Goal: Information Seeking & Learning: Learn about a topic

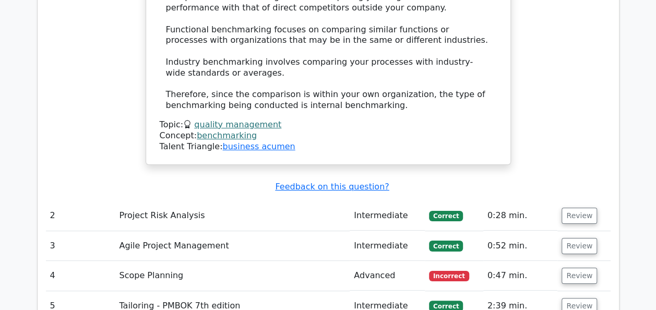
scroll to position [1919, 0]
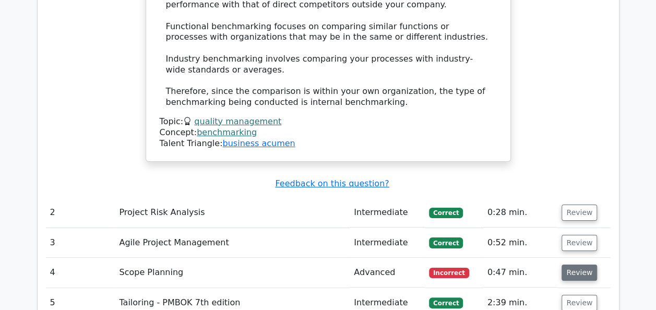
click at [568, 265] on button "Review" at bounding box center [580, 273] width 36 height 16
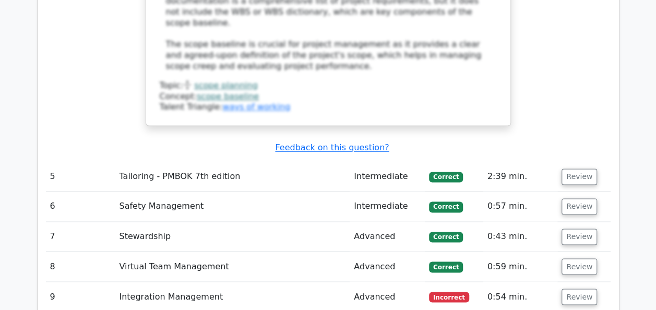
scroll to position [2689, 0]
click at [580, 288] on button "Review" at bounding box center [580, 296] width 36 height 16
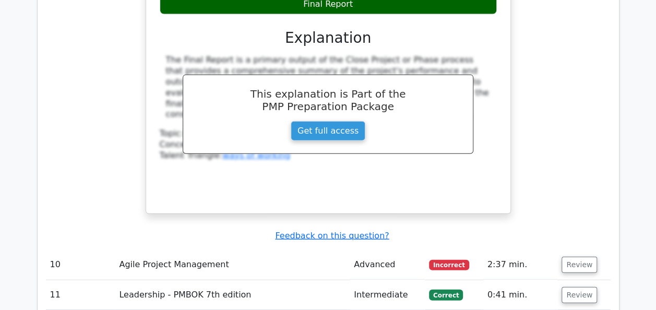
scroll to position [3184, 0]
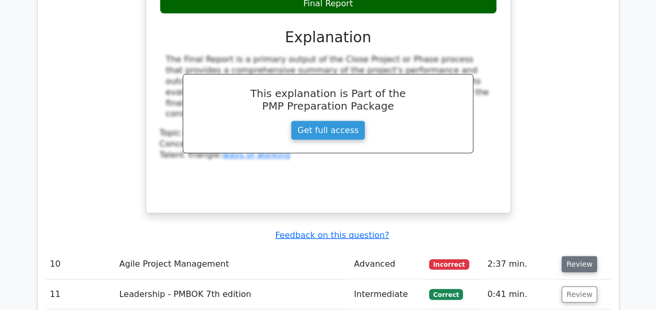
click at [584, 256] on button "Review" at bounding box center [580, 264] width 36 height 16
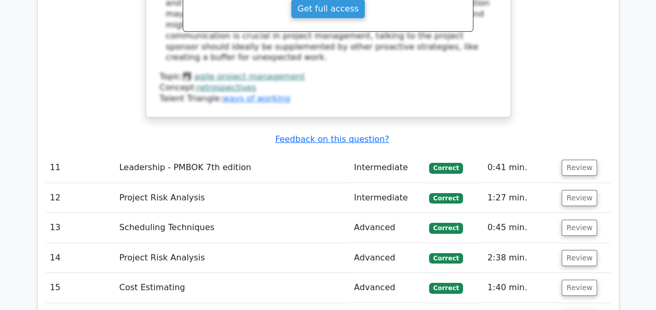
scroll to position [3863, 0]
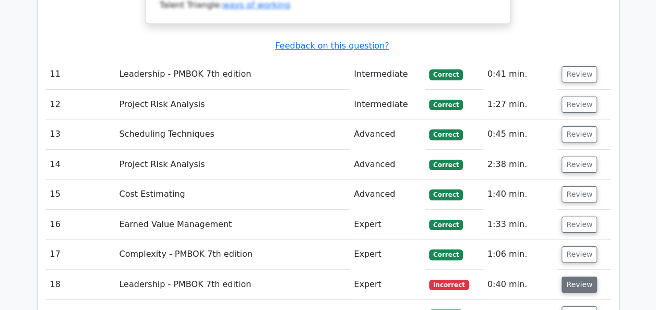
click at [573, 277] on button "Review" at bounding box center [580, 285] width 36 height 16
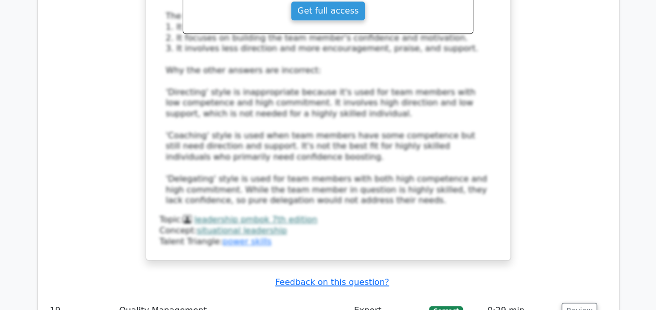
scroll to position [4526, 0]
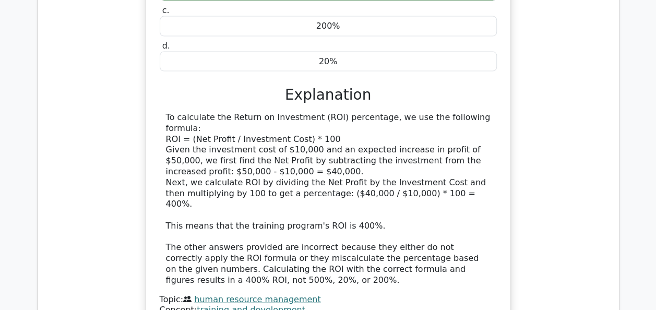
scroll to position [5099, 0]
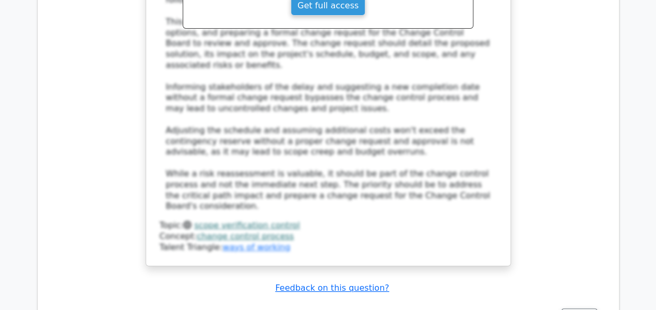
scroll to position [5929, 0]
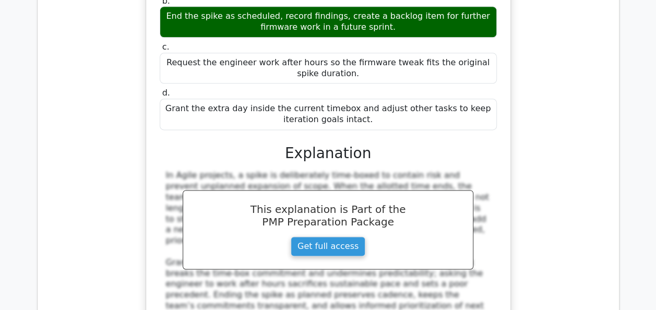
scroll to position [6592, 0]
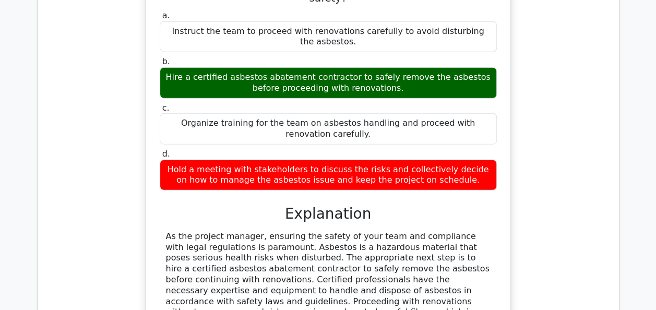
scroll to position [7166, 0]
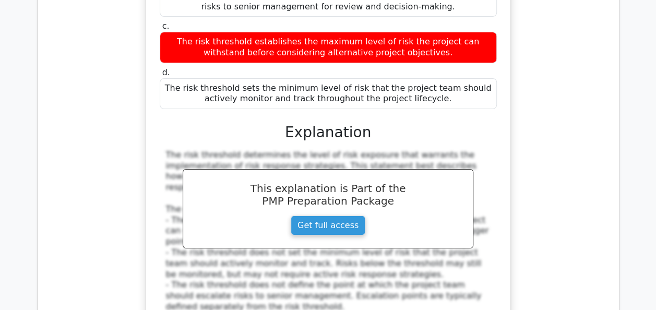
scroll to position [7809, 0]
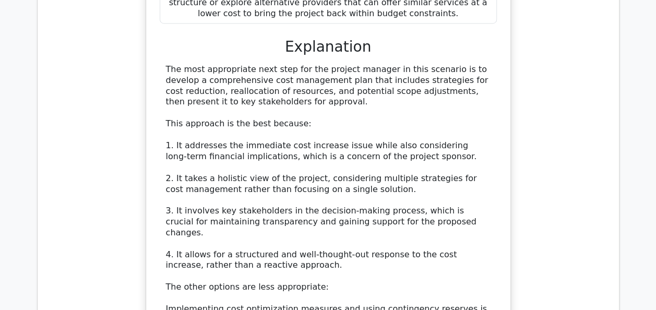
scroll to position [8708, 0]
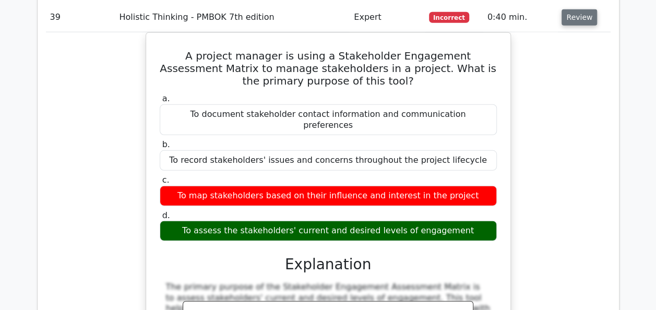
scroll to position [9270, 0]
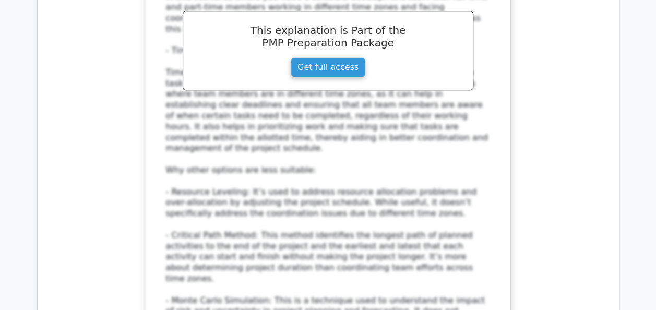
scroll to position [10174, 0]
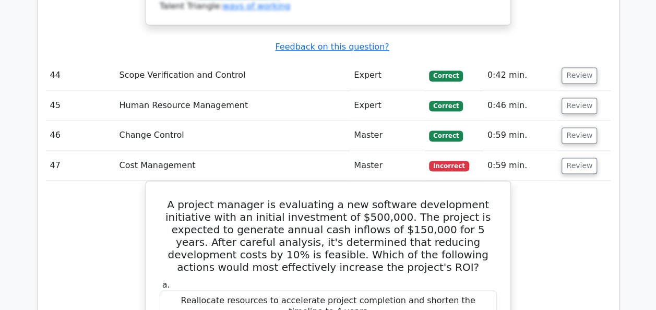
scroll to position [10629, 0]
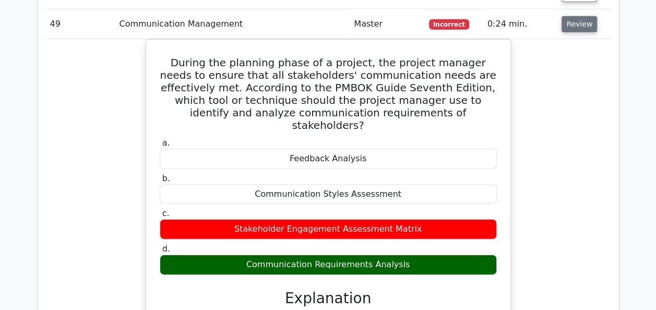
scroll to position [11316, 0]
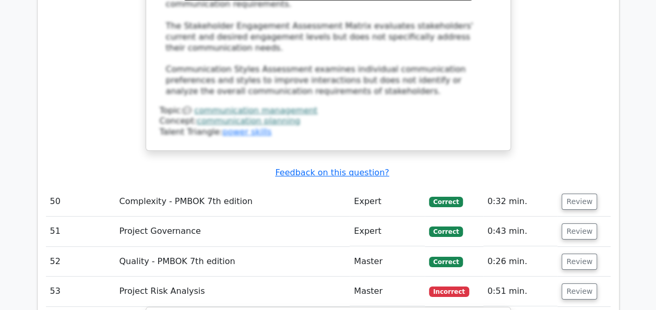
scroll to position [11776, 0]
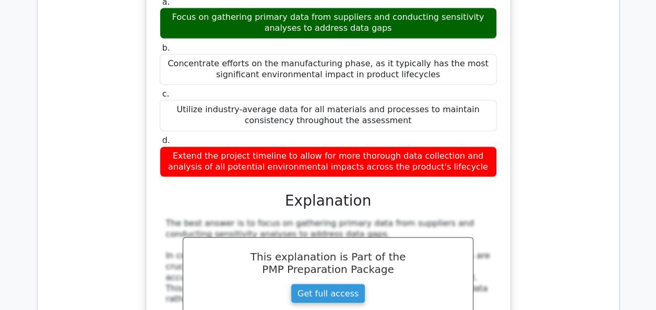
scroll to position [12663, 0]
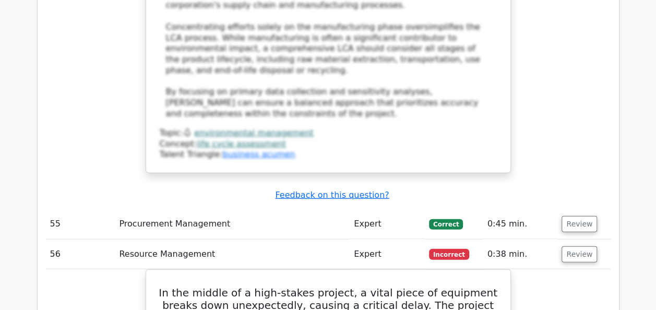
scroll to position [13186, 0]
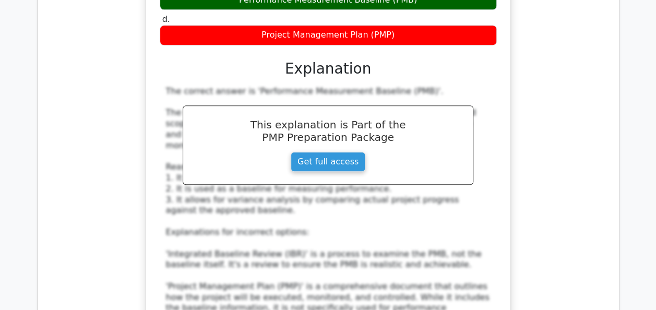
scroll to position [14189, 0]
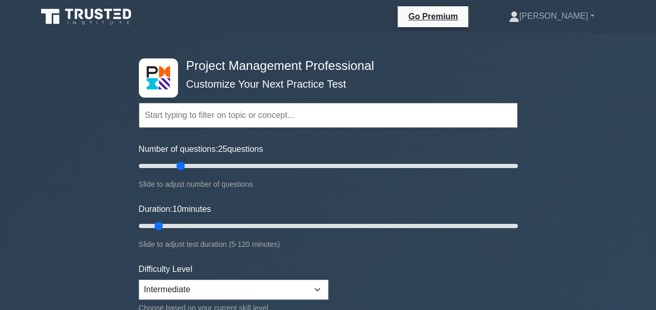
click at [202, 172] on div "Number of questions: 25 questions Slide to adjust number of questions" at bounding box center [328, 167] width 379 height 48
click at [204, 165] on input "Number of questions: 35 questions" at bounding box center [328, 166] width 379 height 13
click at [221, 165] on input "Number of questions: 35 questions" at bounding box center [328, 166] width 379 height 13
type input "40"
click at [207, 167] on input "Number of questions: 45 questions" at bounding box center [328, 166] width 379 height 13
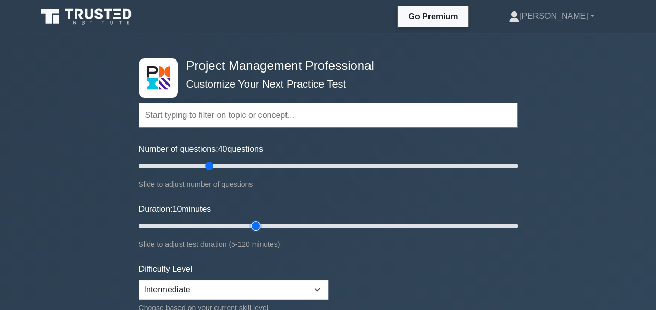
click at [250, 228] on input "Duration: 10 minutes" at bounding box center [328, 226] width 379 height 13
type input "50"
click at [281, 228] on input "Duration: 50 minutes" at bounding box center [328, 226] width 379 height 13
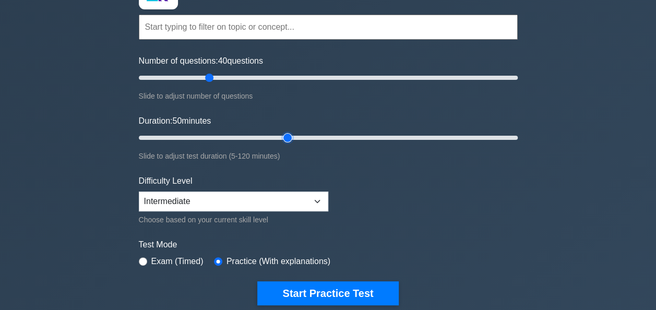
scroll to position [89, 0]
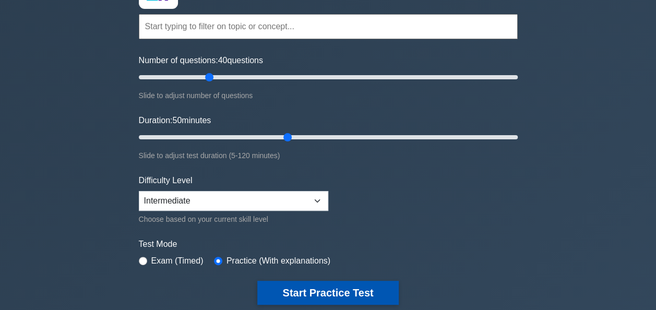
click at [372, 290] on button "Start Practice Test" at bounding box center [327, 293] width 141 height 24
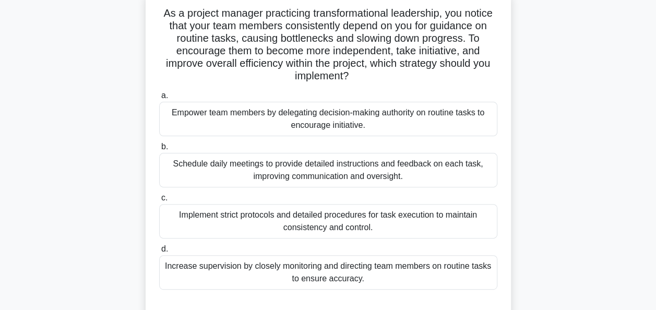
scroll to position [52, 0]
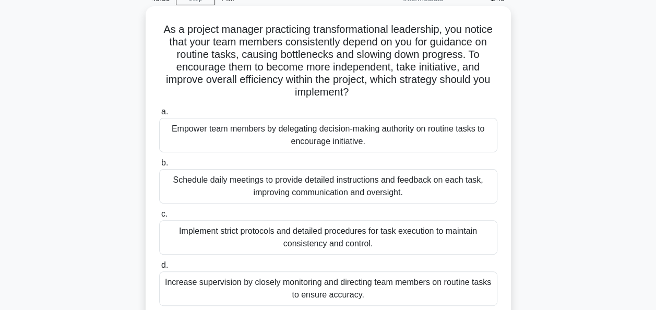
click at [247, 141] on div "Empower team members by delegating decision-making authority on routine tasks t…" at bounding box center [328, 135] width 338 height 34
click at [159, 115] on input "a. Empower team members by delegating decision-making authority on routine task…" at bounding box center [159, 112] width 0 height 7
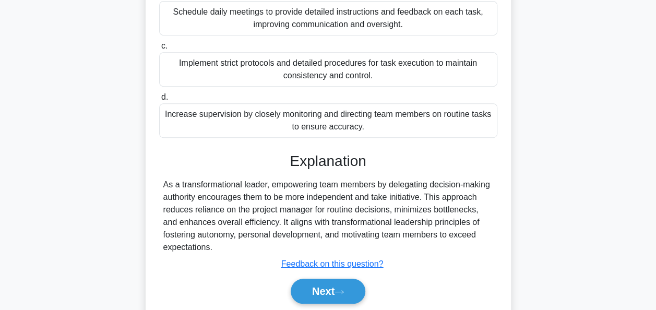
scroll to position [257, 0]
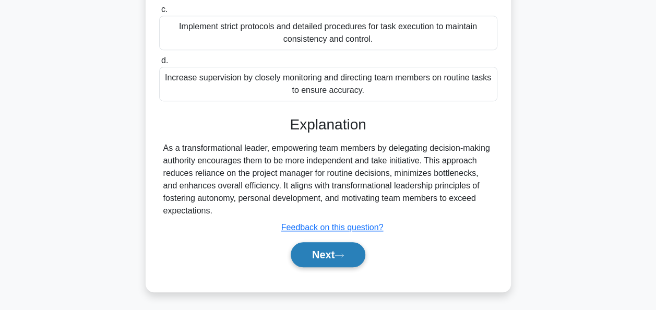
click at [347, 250] on button "Next" at bounding box center [328, 254] width 75 height 25
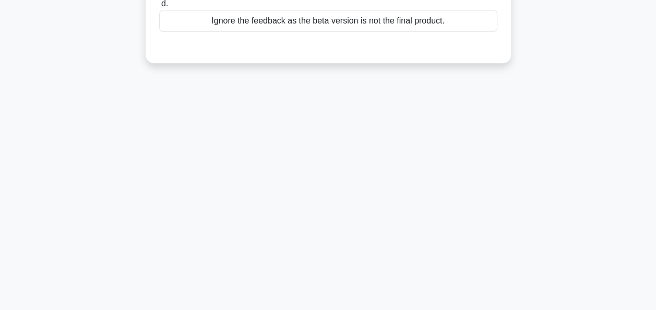
scroll to position [45, 0]
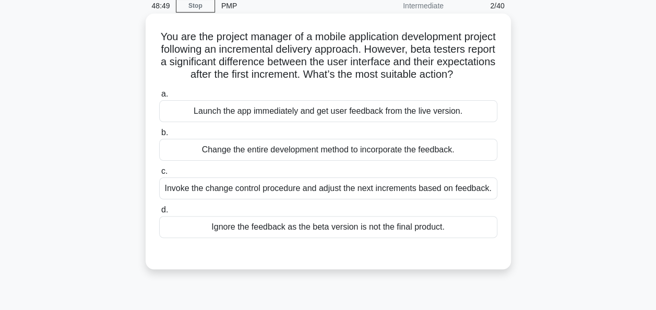
click at [346, 199] on div "Invoke the change control procedure and adjust the next increments based on fee…" at bounding box center [328, 189] width 338 height 22
click at [159, 175] on input "c. Invoke the change control procedure and adjust the next increments based on …" at bounding box center [159, 171] width 0 height 7
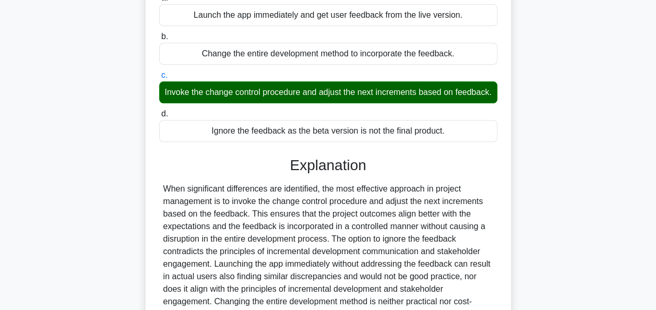
scroll to position [254, 0]
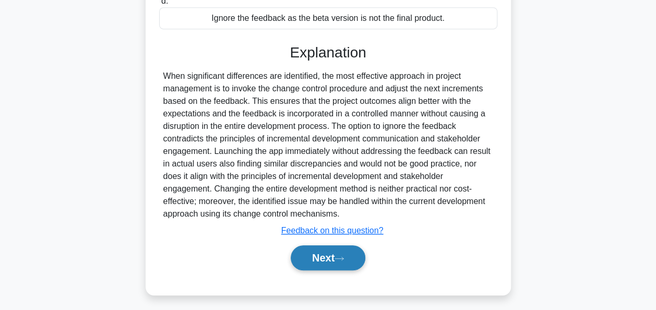
click at [324, 271] on button "Next" at bounding box center [328, 257] width 75 height 25
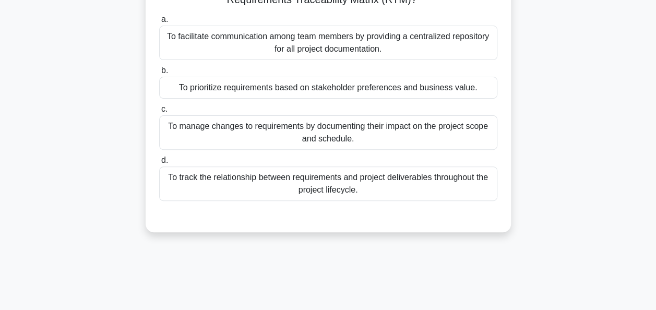
scroll to position [45, 0]
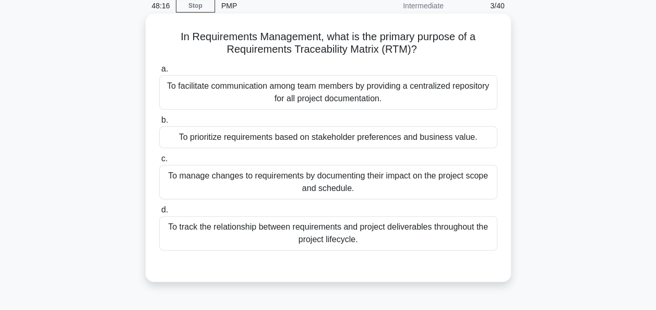
click at [206, 106] on div "To facilitate communication among team members by providing a centralized repos…" at bounding box center [328, 92] width 338 height 34
click at [159, 73] on input "a. To facilitate communication among team members by providing a centralized re…" at bounding box center [159, 69] width 0 height 7
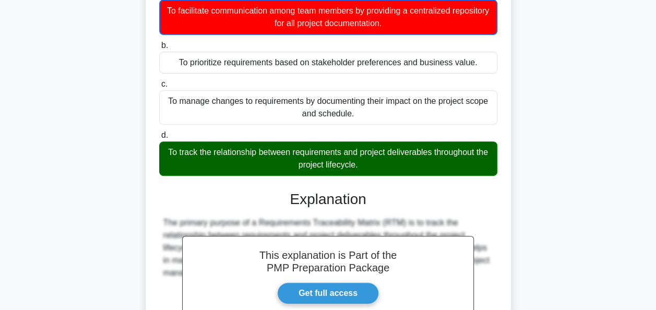
scroll to position [254, 0]
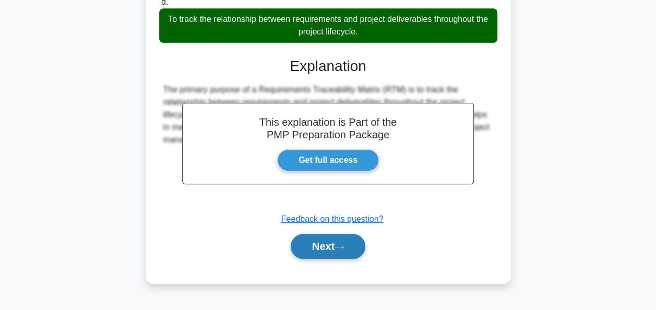
click at [337, 251] on button "Next" at bounding box center [328, 246] width 75 height 25
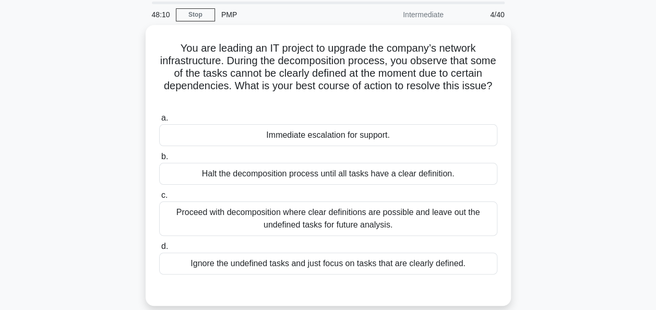
scroll to position [52, 0]
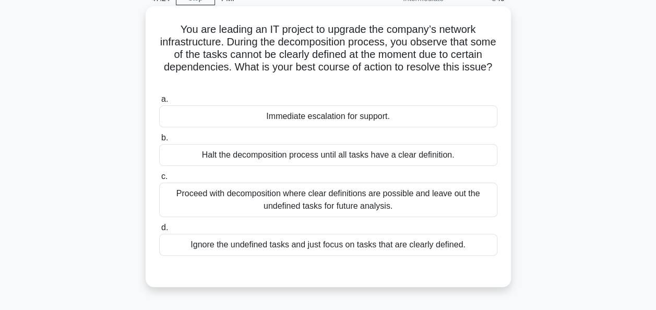
click at [390, 202] on div "Proceed with decomposition where clear definitions are possible and leave out t…" at bounding box center [328, 200] width 338 height 34
click at [159, 180] on input "c. Proceed with decomposition where clear definitions are possible and leave ou…" at bounding box center [159, 176] width 0 height 7
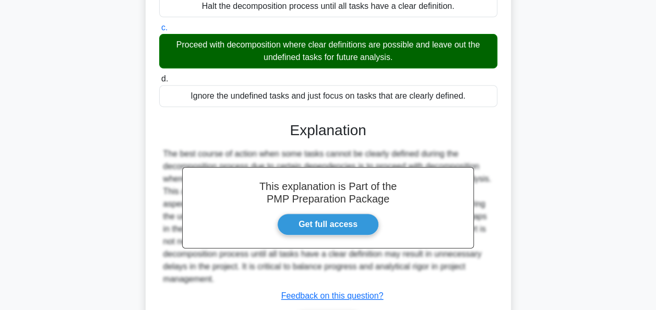
scroll to position [269, 0]
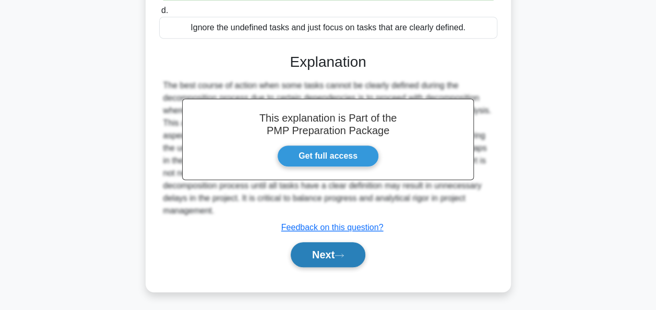
click at [339, 245] on button "Next" at bounding box center [328, 254] width 75 height 25
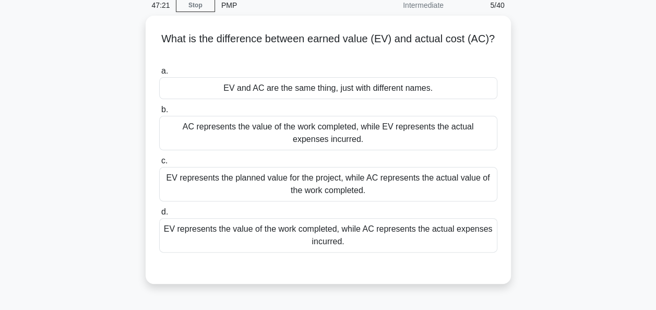
scroll to position [45, 0]
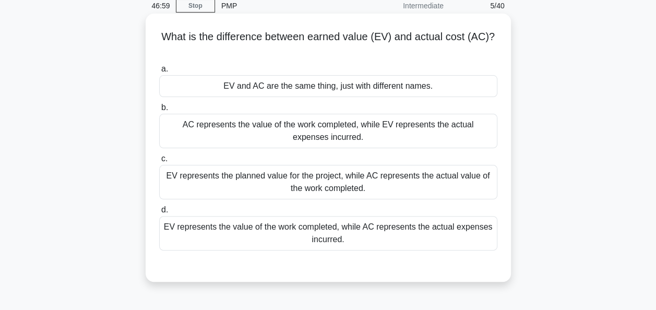
click at [328, 232] on div "EV represents the value of the work completed, while AC represents the actual e…" at bounding box center [328, 233] width 338 height 34
click at [159, 214] on input "d. EV represents the value of the work completed, while AC represents the actua…" at bounding box center [159, 210] width 0 height 7
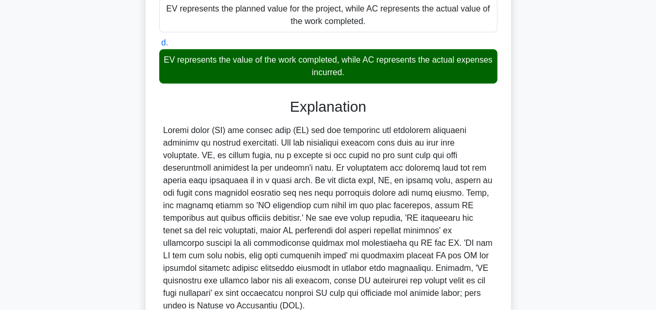
scroll to position [307, 0]
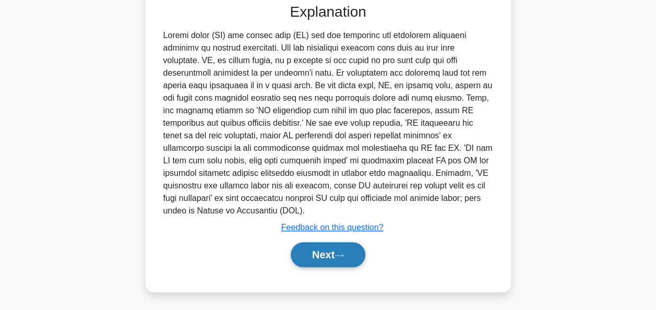
click at [322, 245] on button "Next" at bounding box center [328, 254] width 75 height 25
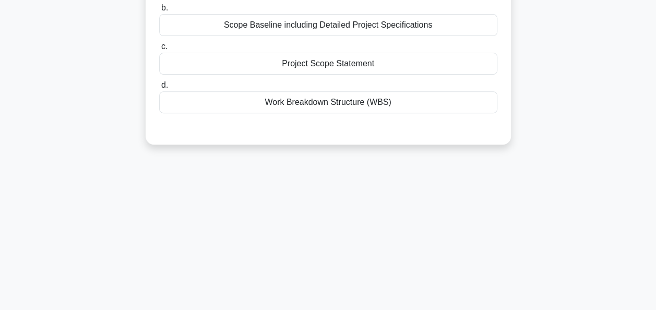
scroll to position [45, 0]
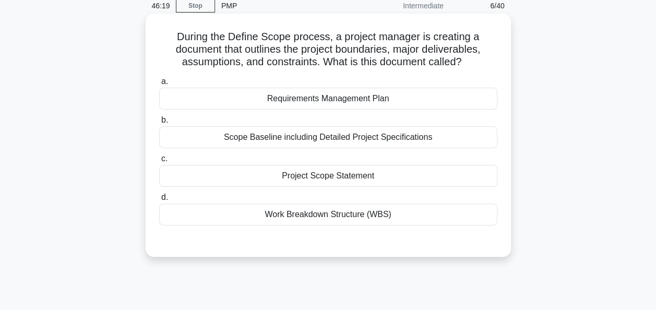
click at [267, 142] on div "Scope Baseline including Detailed Project Specifications" at bounding box center [328, 137] width 338 height 22
click at [159, 124] on input "b. Scope Baseline including Detailed Project Specifications" at bounding box center [159, 120] width 0 height 7
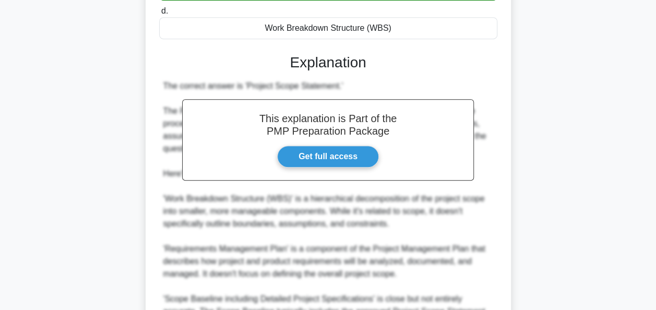
scroll to position [306, 0]
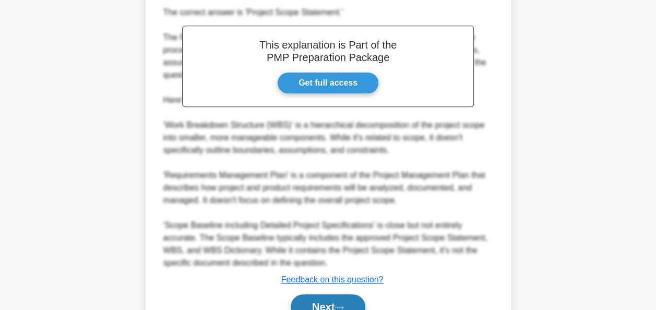
click at [312, 303] on button "Next" at bounding box center [328, 307] width 75 height 25
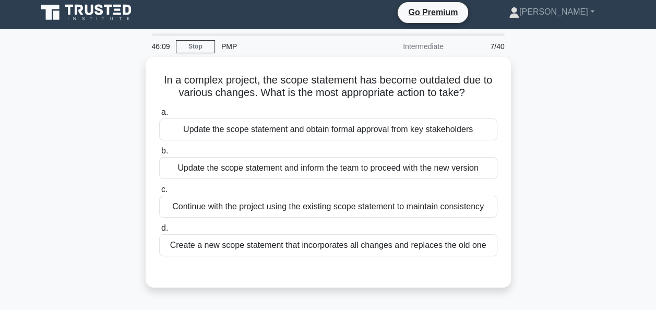
scroll to position [0, 0]
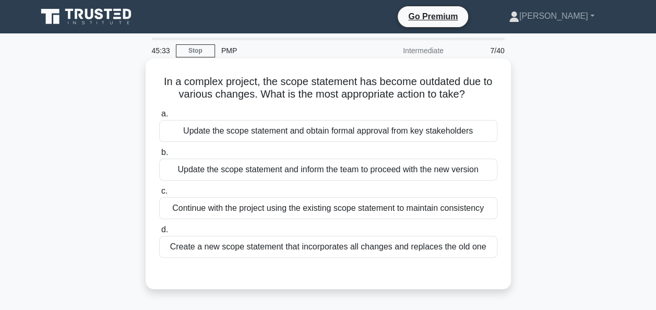
click at [218, 133] on div "Update the scope statement and obtain formal approval from key stakeholders" at bounding box center [328, 131] width 338 height 22
click at [159, 117] on input "a. Update the scope statement and obtain formal approval from key stakeholders" at bounding box center [159, 114] width 0 height 7
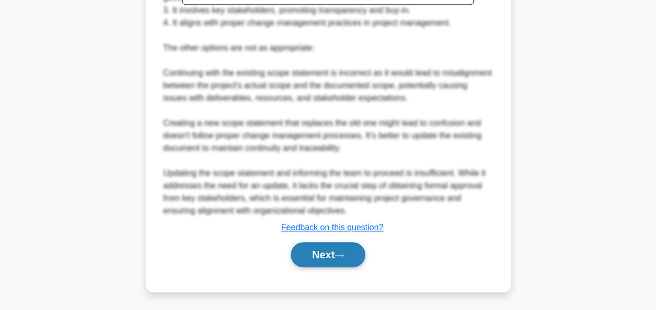
click at [341, 260] on button "Next" at bounding box center [328, 254] width 75 height 25
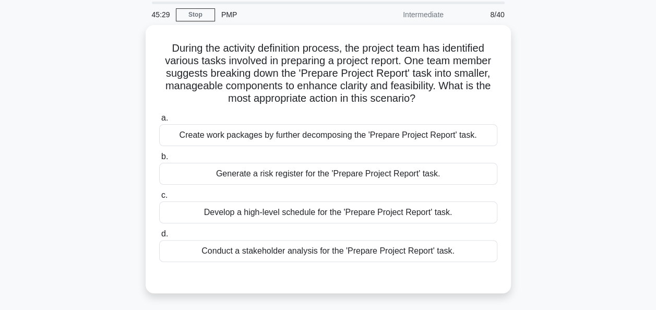
scroll to position [52, 0]
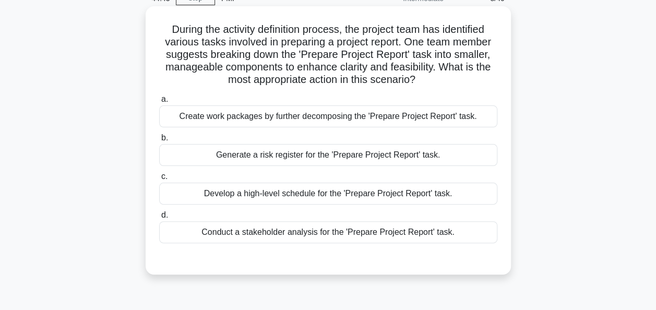
click at [394, 118] on div "Create work packages by further decomposing the 'Prepare Project Report' task." at bounding box center [328, 116] width 338 height 22
click at [159, 103] on input "a. Create work packages by further decomposing the 'Prepare Project Report' tas…" at bounding box center [159, 99] width 0 height 7
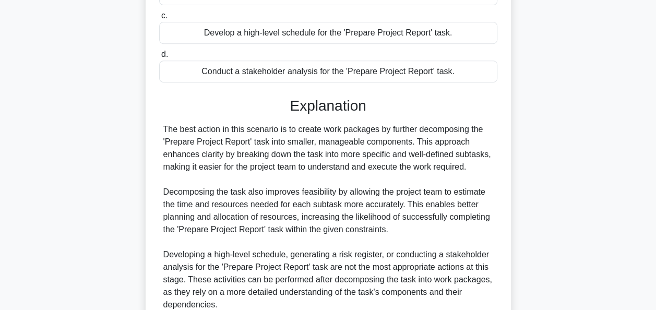
scroll to position [307, 0]
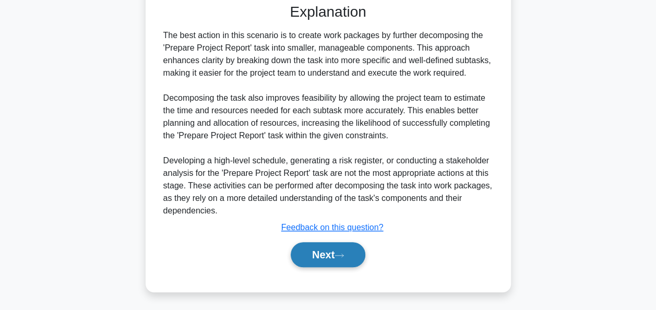
click at [319, 250] on button "Next" at bounding box center [328, 254] width 75 height 25
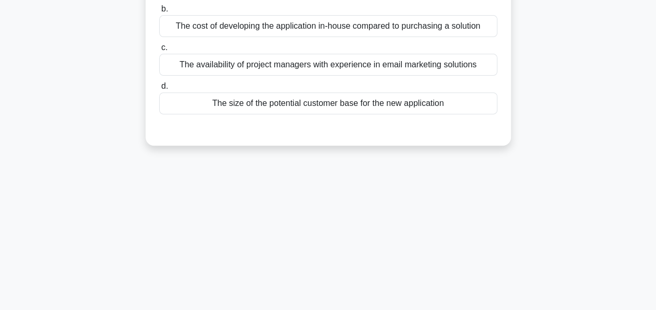
scroll to position [45, 0]
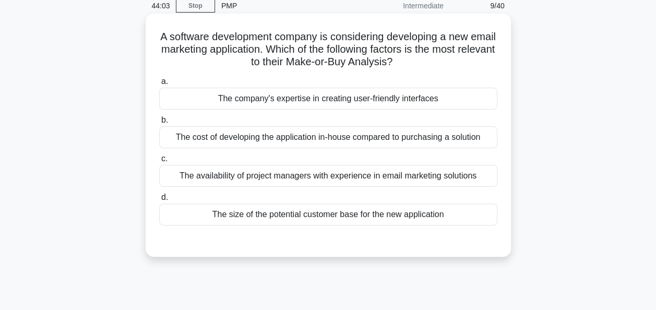
click at [371, 137] on div "The cost of developing the application in-house compared to purchasing a soluti…" at bounding box center [328, 137] width 338 height 22
click at [159, 124] on input "b. The cost of developing the application in-house compared to purchasing a sol…" at bounding box center [159, 120] width 0 height 7
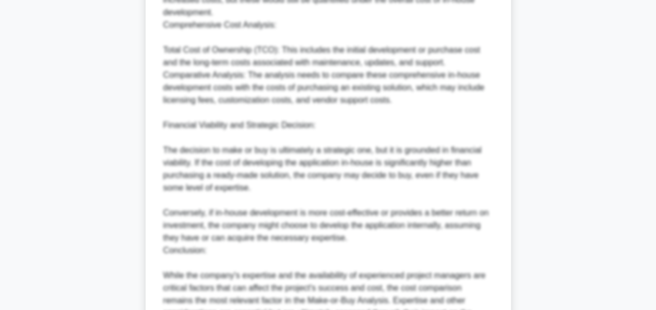
scroll to position [619, 0]
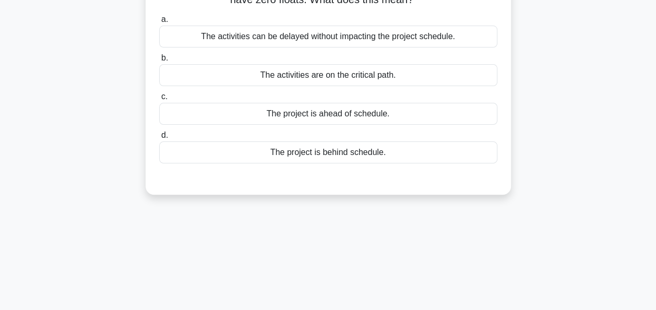
scroll to position [0, 0]
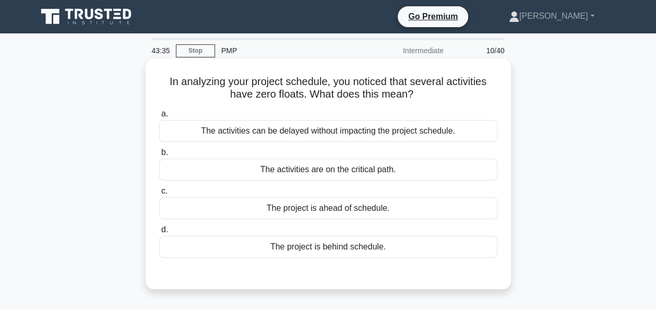
click at [189, 133] on div "The activities can be delayed without impacting the project schedule." at bounding box center [328, 131] width 338 height 22
click at [159, 117] on input "a. The activities can be delayed without impacting the project schedule." at bounding box center [159, 114] width 0 height 7
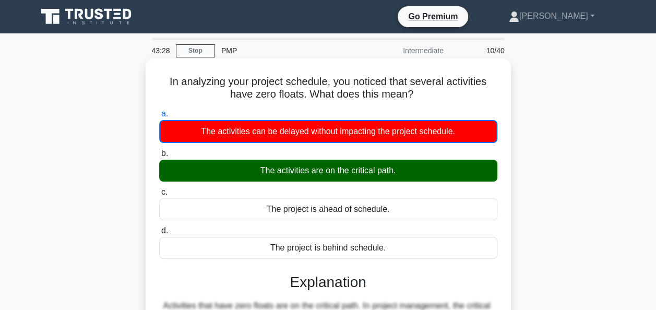
scroll to position [254, 0]
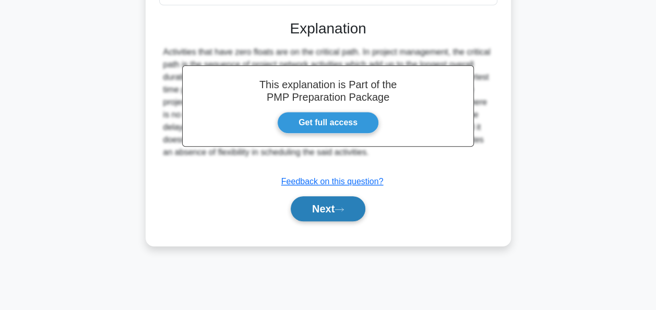
click at [340, 213] on button "Next" at bounding box center [328, 208] width 75 height 25
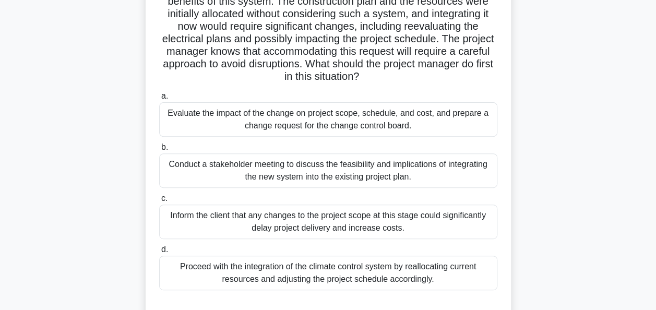
scroll to position [149, 0]
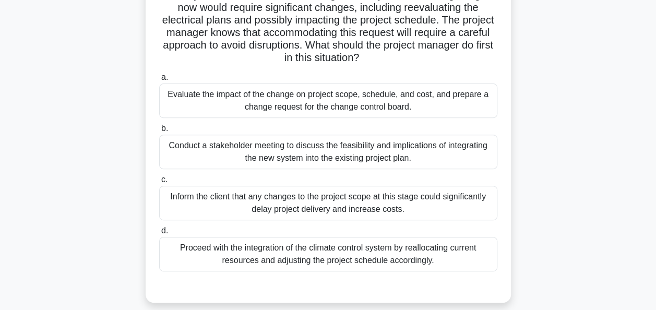
click at [278, 101] on div "Evaluate the impact of the change on project scope, schedule, and cost, and pre…" at bounding box center [328, 101] width 338 height 34
click at [159, 81] on input "a. Evaluate the impact of the change on project scope, schedule, and cost, and …" at bounding box center [159, 77] width 0 height 7
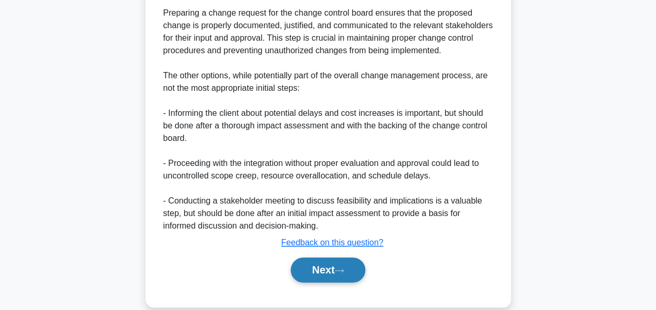
scroll to position [608, 0]
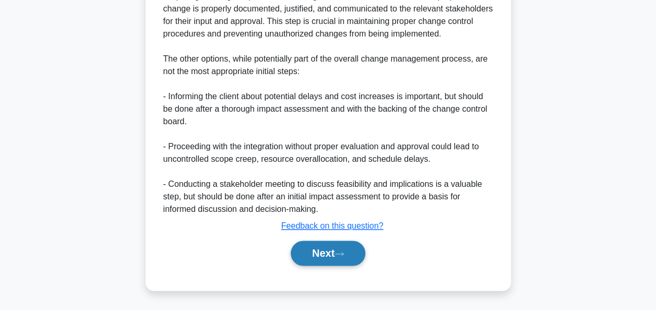
click at [339, 263] on button "Next" at bounding box center [328, 253] width 75 height 25
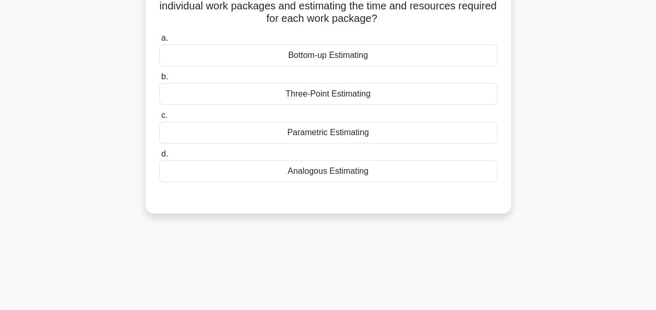
scroll to position [0, 0]
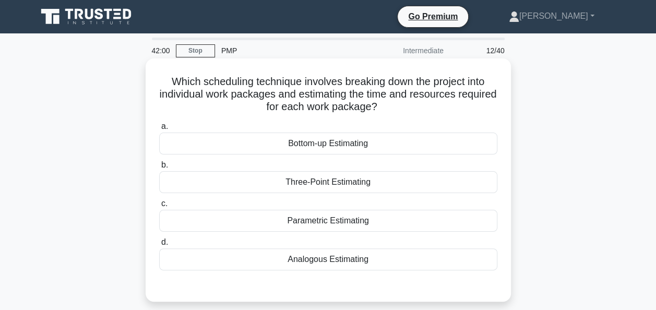
click at [333, 146] on div "Bottom-up Estimating" at bounding box center [328, 144] width 338 height 22
click at [159, 130] on input "a. Bottom-up Estimating" at bounding box center [159, 126] width 0 height 7
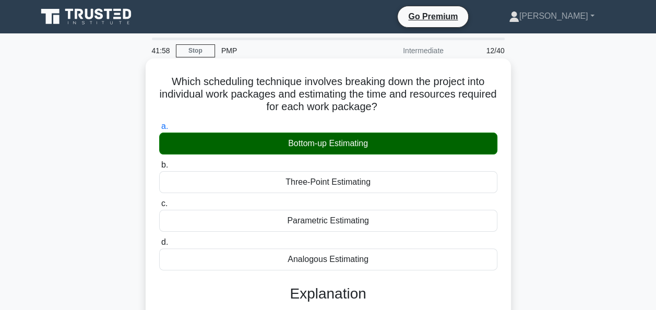
scroll to position [254, 0]
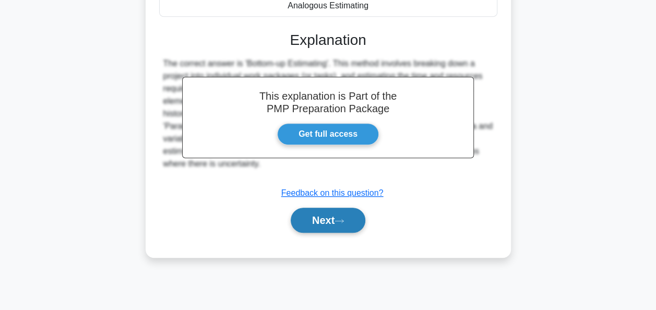
click at [333, 218] on button "Next" at bounding box center [328, 220] width 75 height 25
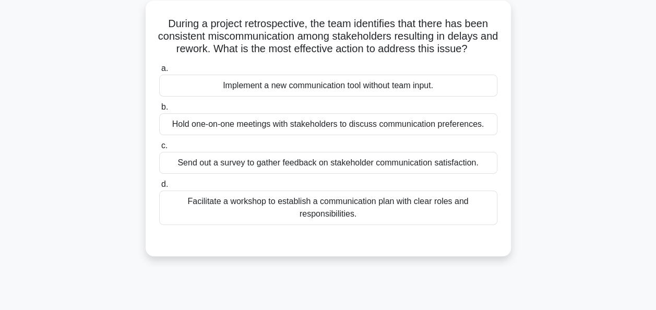
scroll to position [45, 0]
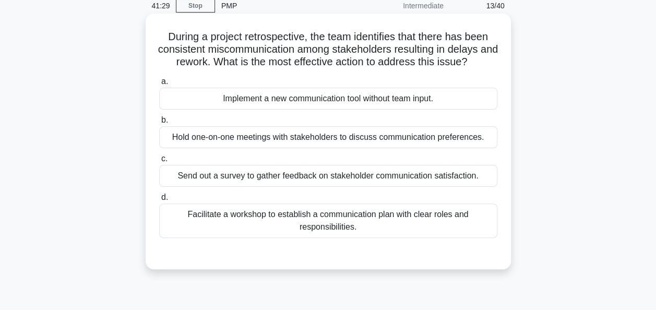
click at [278, 217] on div "Facilitate a workshop to establish a communication plan with clear roles and re…" at bounding box center [328, 221] width 338 height 34
click at [159, 201] on input "d. Facilitate a workshop to establish a communication plan with clear roles and…" at bounding box center [159, 197] width 0 height 7
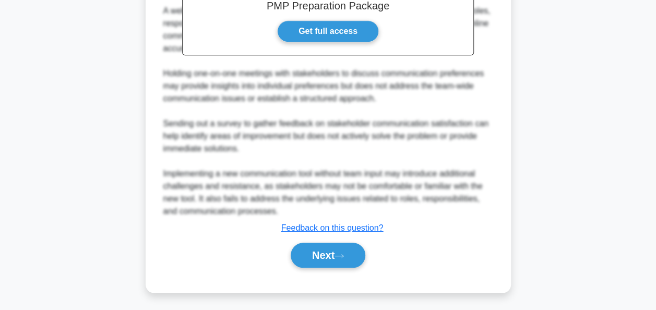
scroll to position [370, 0]
click at [332, 256] on button "Next" at bounding box center [328, 254] width 75 height 25
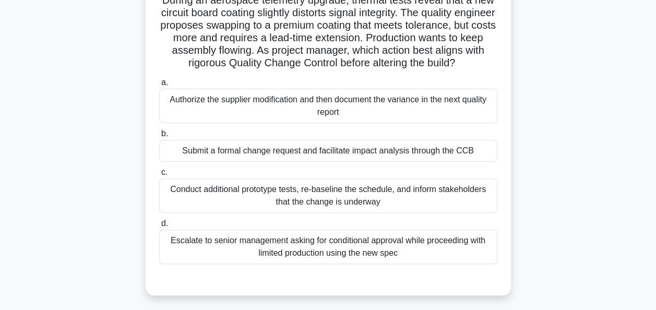
scroll to position [97, 0]
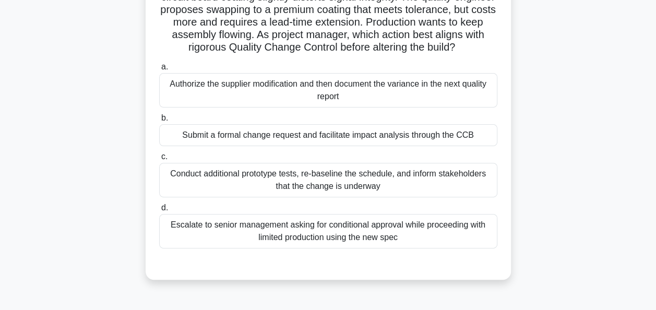
click at [234, 146] on div "Submit a formal change request and facilitate impact analysis through the CCB" at bounding box center [328, 135] width 338 height 22
click at [159, 122] on input "b. Submit a formal change request and facilitate impact analysis through the CCB" at bounding box center [159, 118] width 0 height 7
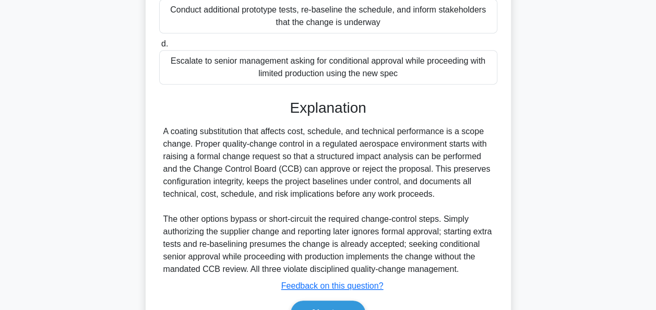
scroll to position [345, 0]
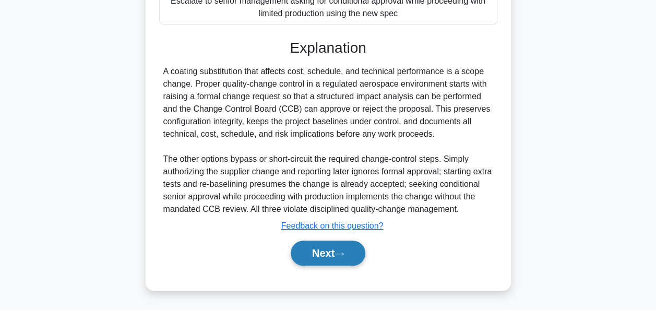
click at [325, 254] on button "Next" at bounding box center [328, 253] width 75 height 25
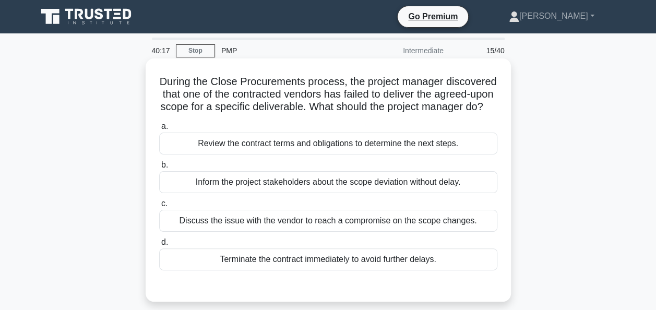
scroll to position [52, 0]
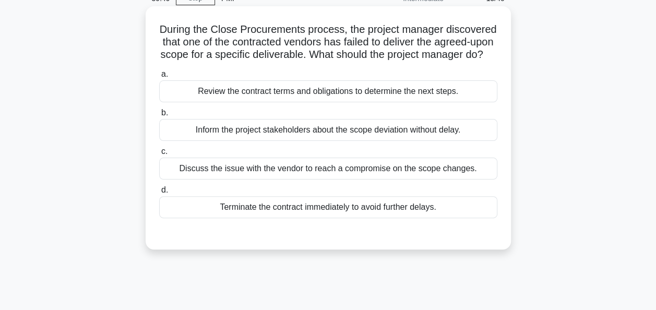
click at [254, 102] on div "Review the contract terms and obligations to determine the next steps." at bounding box center [328, 91] width 338 height 22
click at [159, 78] on input "a. Review the contract terms and obligations to determine the next steps." at bounding box center [159, 74] width 0 height 7
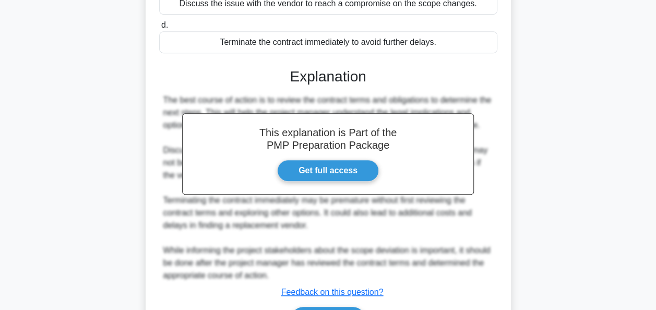
scroll to position [295, 0]
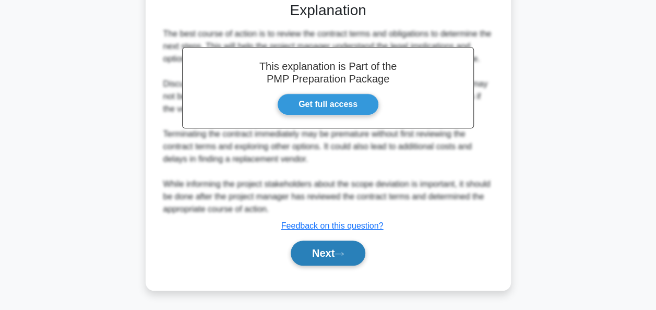
click at [308, 244] on button "Next" at bounding box center [328, 253] width 75 height 25
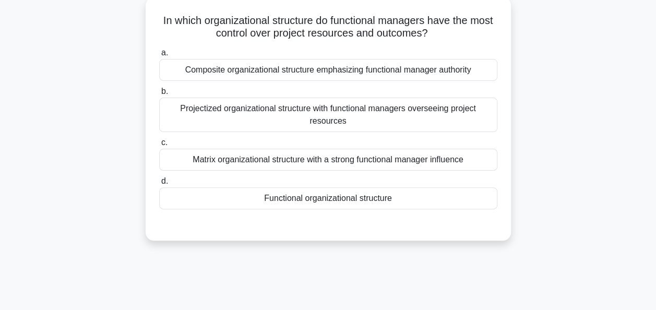
scroll to position [45, 0]
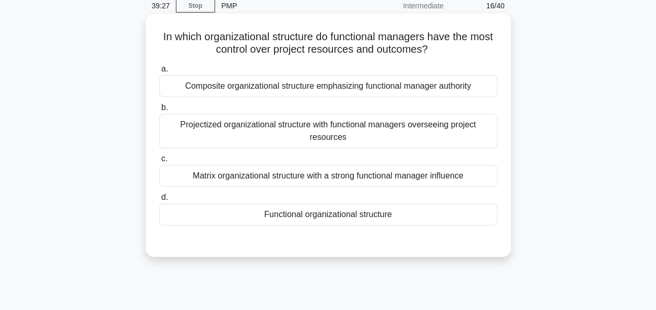
click at [368, 210] on div "Functional organizational structure" at bounding box center [328, 215] width 338 height 22
click at [159, 201] on input "d. Functional organizational structure" at bounding box center [159, 197] width 0 height 7
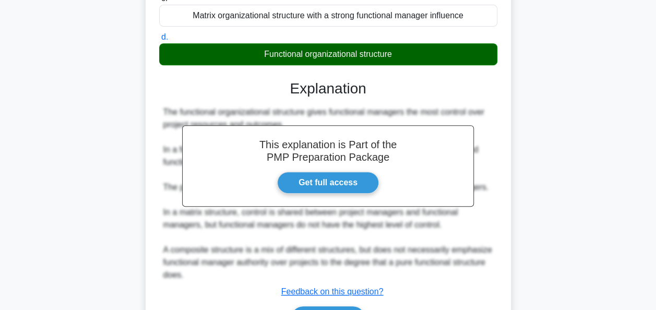
scroll to position [269, 0]
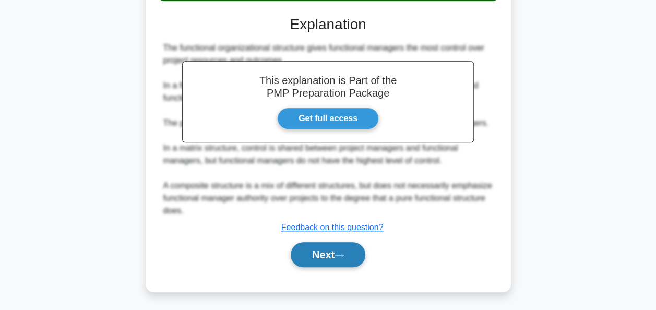
click at [337, 256] on button "Next" at bounding box center [328, 254] width 75 height 25
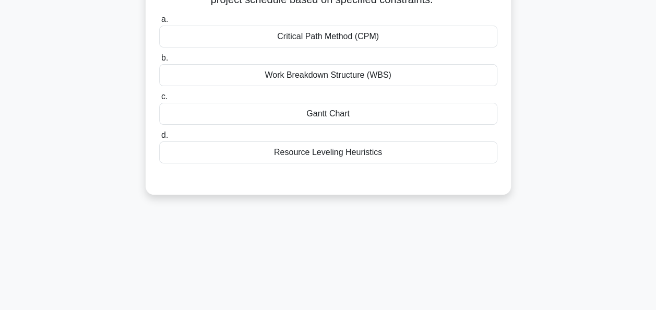
scroll to position [45, 0]
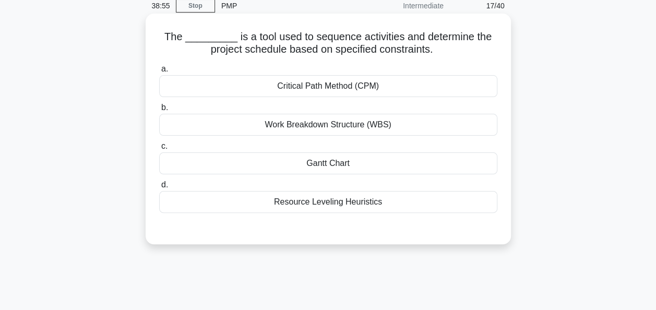
click at [356, 88] on div "Critical Path Method (CPM)" at bounding box center [328, 86] width 338 height 22
click at [159, 73] on input "a. Critical Path Method (CPM)" at bounding box center [159, 69] width 0 height 7
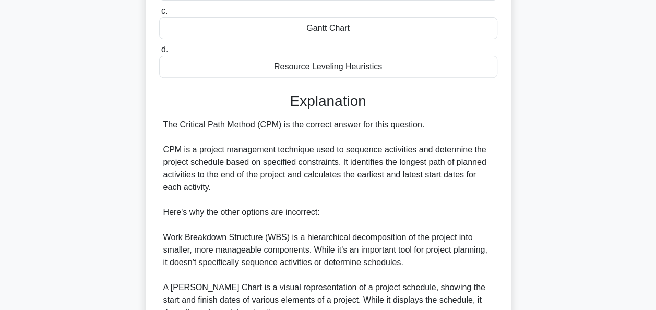
scroll to position [306, 0]
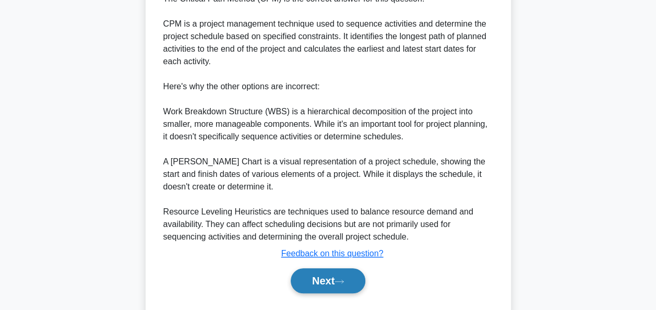
click at [321, 284] on button "Next" at bounding box center [328, 280] width 75 height 25
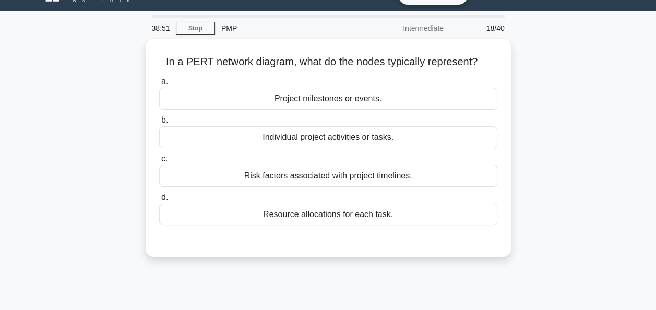
scroll to position [0, 0]
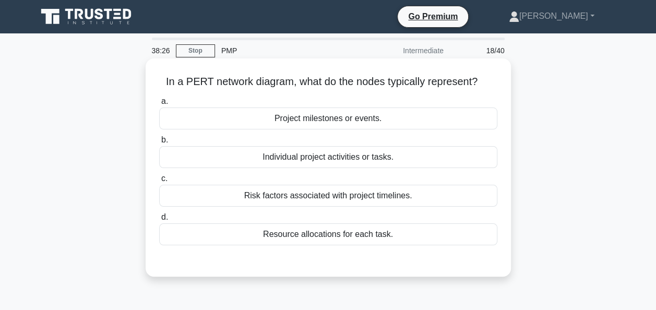
click at [322, 157] on div "Individual project activities or tasks." at bounding box center [328, 157] width 338 height 22
click at [159, 144] on input "b. Individual project activities or tasks." at bounding box center [159, 140] width 0 height 7
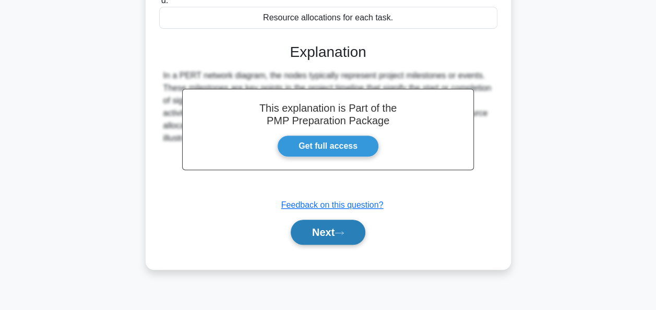
scroll to position [254, 0]
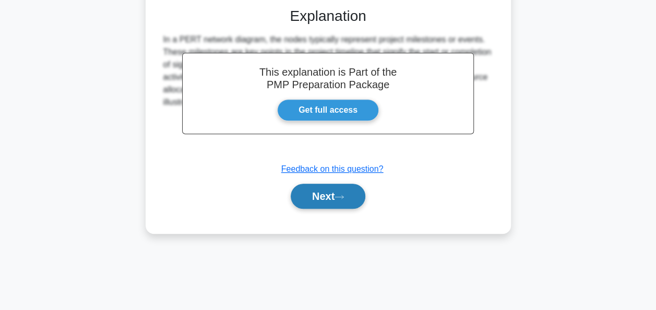
click at [326, 201] on button "Next" at bounding box center [328, 196] width 75 height 25
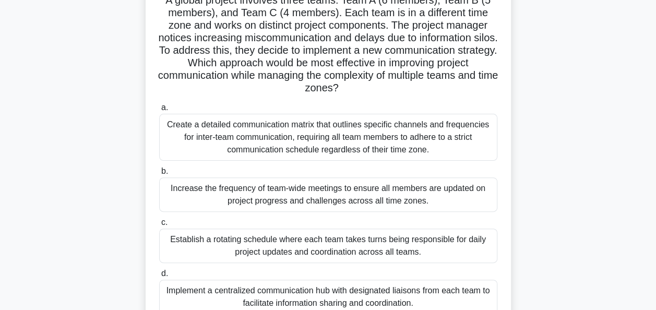
scroll to position [97, 0]
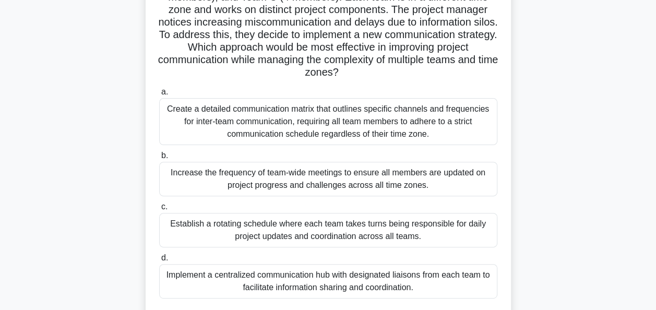
click at [375, 288] on div "Implement a centralized communication hub with designated liaisons from each te…" at bounding box center [328, 281] width 338 height 34
click at [159, 262] on input "d. Implement a centralized communication hub with designated liaisons from each…" at bounding box center [159, 258] width 0 height 7
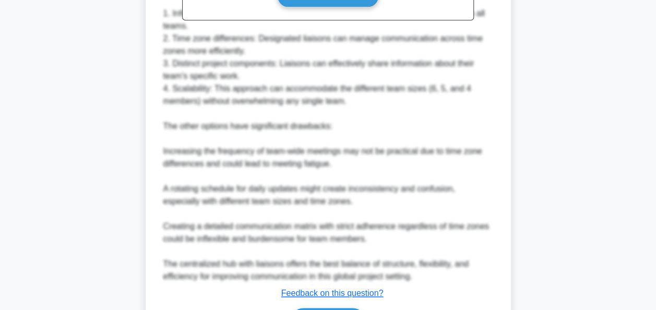
scroll to position [583, 0]
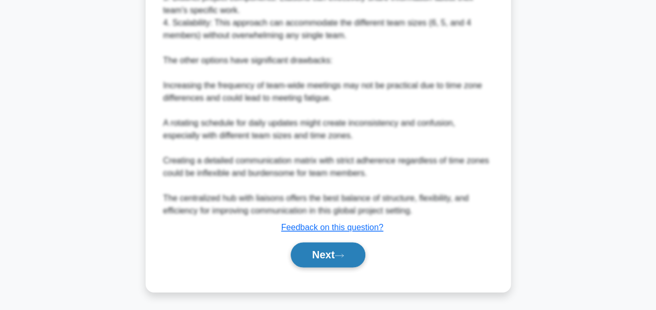
click at [328, 250] on button "Next" at bounding box center [328, 254] width 75 height 25
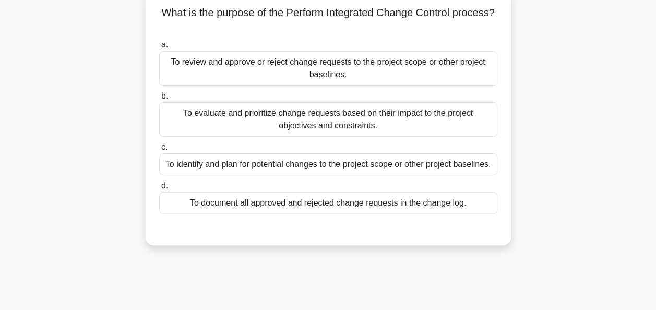
scroll to position [45, 0]
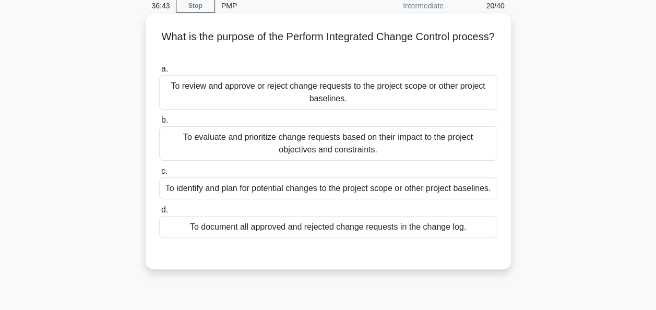
click at [397, 150] on div "To evaluate and prioritize change requests based on their impact to the project…" at bounding box center [328, 143] width 338 height 34
click at [159, 124] on input "b. To evaluate and prioritize change requests based on their impact to the proj…" at bounding box center [159, 120] width 0 height 7
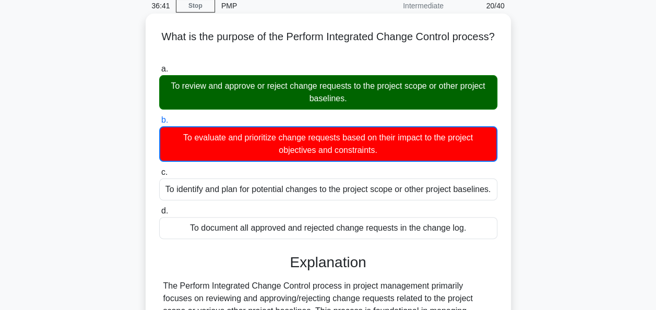
scroll to position [258, 0]
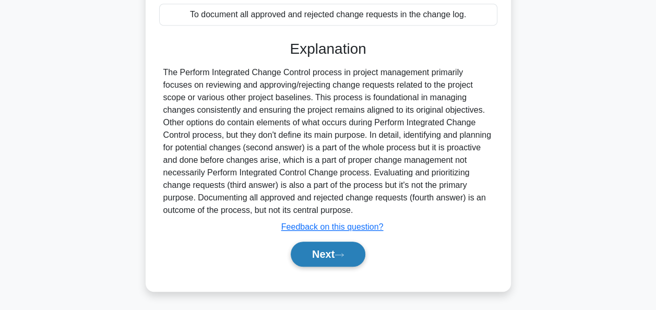
click at [316, 256] on button "Next" at bounding box center [328, 254] width 75 height 25
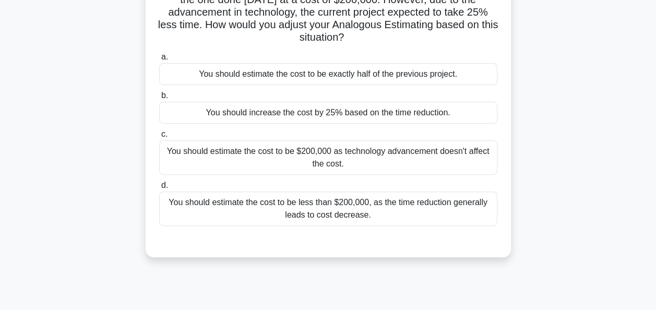
scroll to position [45, 0]
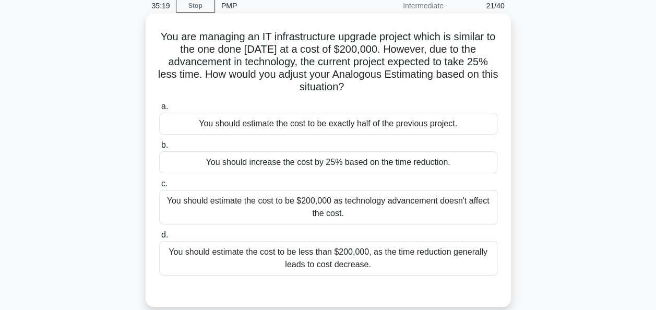
click at [389, 267] on div "You should estimate the cost to be less than $200,000, as the time reduction ge…" at bounding box center [328, 258] width 338 height 34
click at [159, 239] on input "d. You should estimate the cost to be less than $200,000, as the time reduction…" at bounding box center [159, 235] width 0 height 7
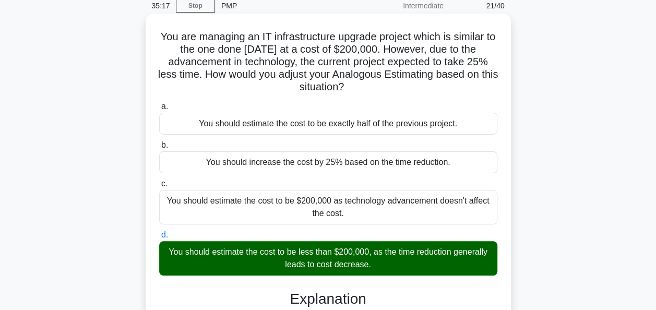
scroll to position [306, 0]
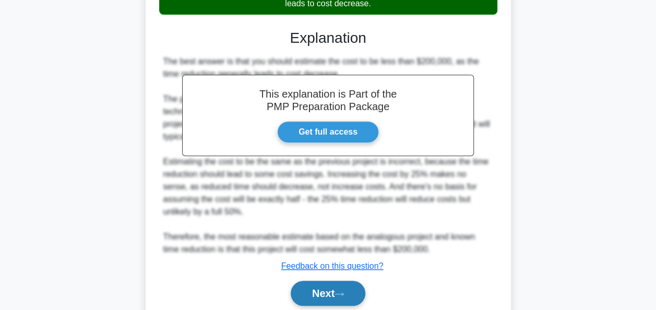
click at [327, 288] on button "Next" at bounding box center [328, 293] width 75 height 25
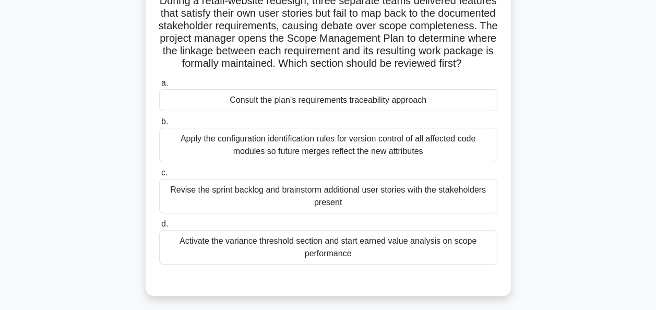
scroll to position [97, 0]
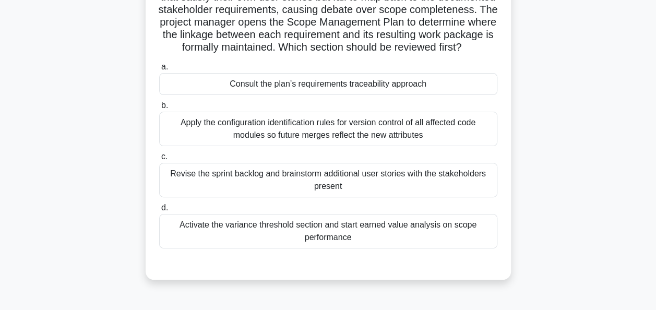
click at [260, 146] on div "Apply the configuration identification rules for version control of all affecte…" at bounding box center [328, 129] width 338 height 34
click at [159, 109] on input "b. Apply the configuration identification rules for version control of all affe…" at bounding box center [159, 105] width 0 height 7
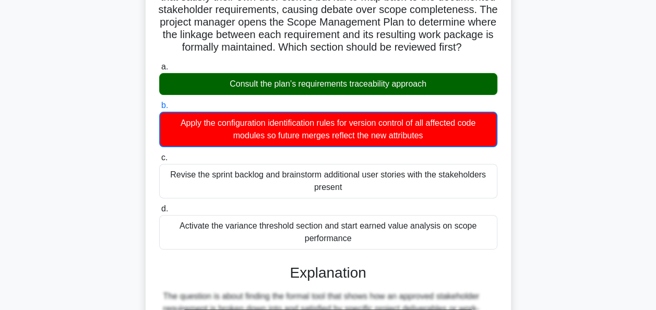
scroll to position [358, 0]
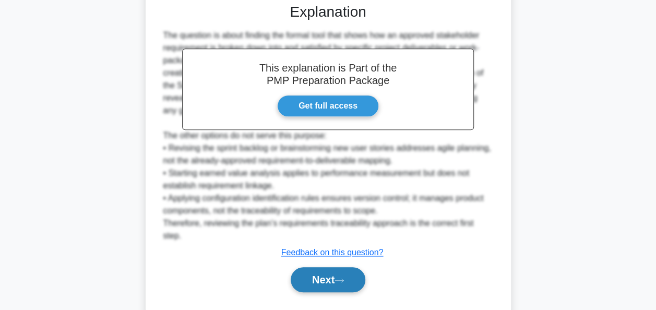
click at [324, 283] on button "Next" at bounding box center [328, 279] width 75 height 25
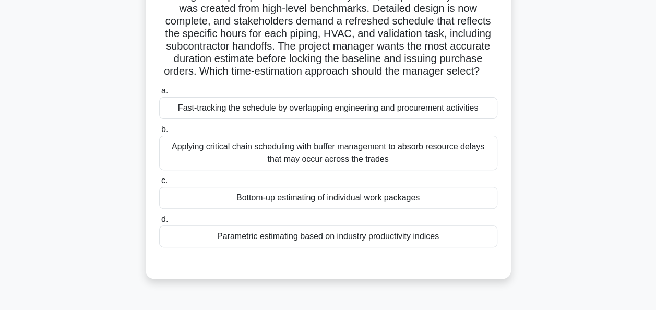
scroll to position [45, 0]
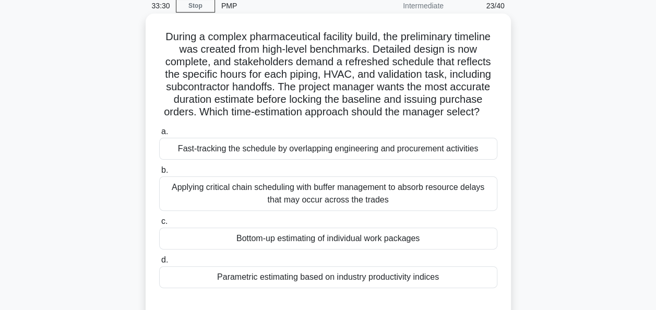
click at [278, 199] on div "Applying critical chain scheduling with buffer management to absorb resource de…" at bounding box center [328, 194] width 338 height 34
click at [159, 174] on input "b. Applying critical chain scheduling with buffer management to absorb resource…" at bounding box center [159, 170] width 0 height 7
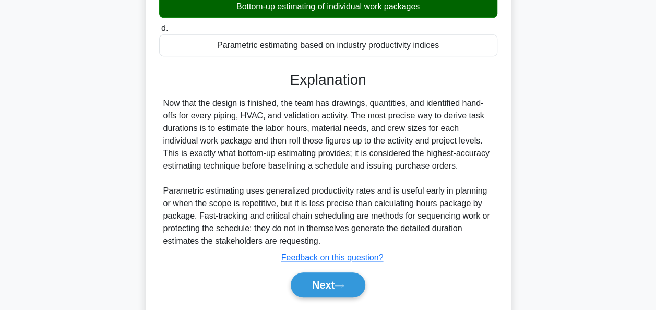
scroll to position [309, 0]
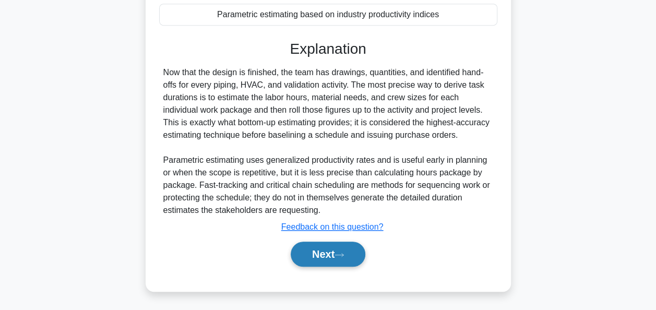
click at [318, 250] on button "Next" at bounding box center [328, 254] width 75 height 25
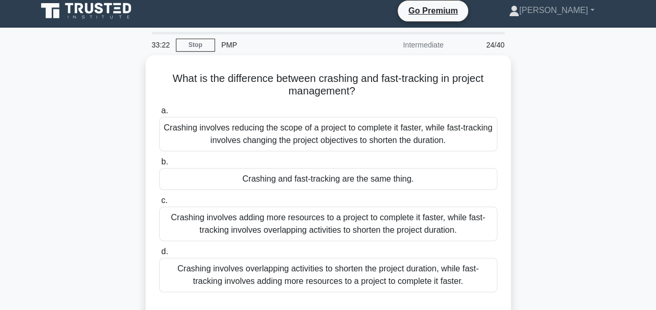
scroll to position [0, 0]
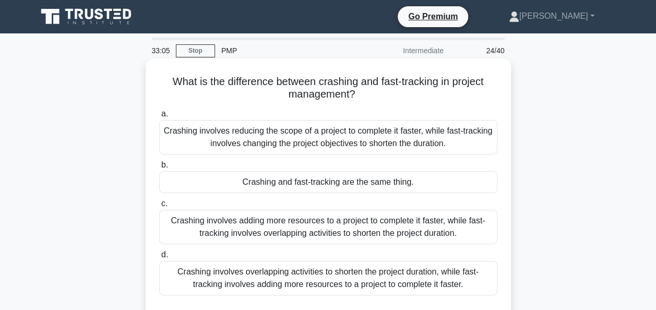
click at [282, 233] on div "Crashing involves adding more resources to a project to complete it faster, whi…" at bounding box center [328, 227] width 338 height 34
click at [159, 207] on input "c. Crashing involves adding more resources to a project to complete it faster, …" at bounding box center [159, 204] width 0 height 7
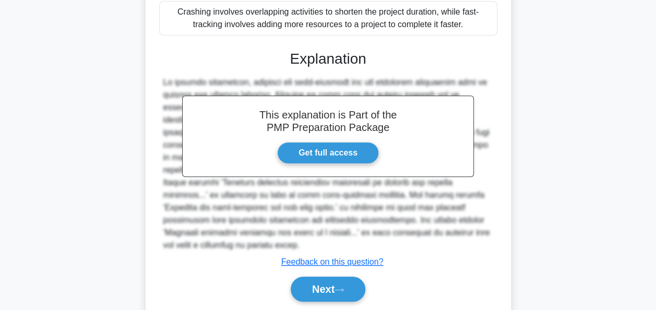
scroll to position [261, 0]
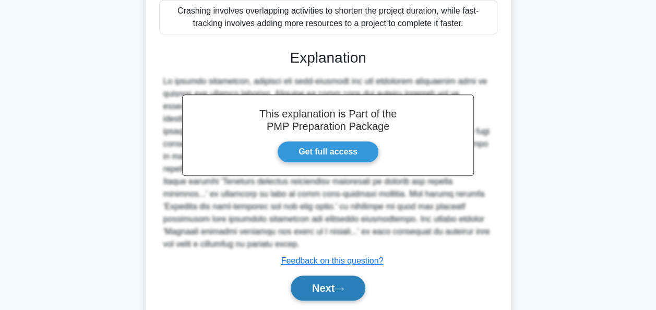
click at [328, 276] on button "Next" at bounding box center [328, 288] width 75 height 25
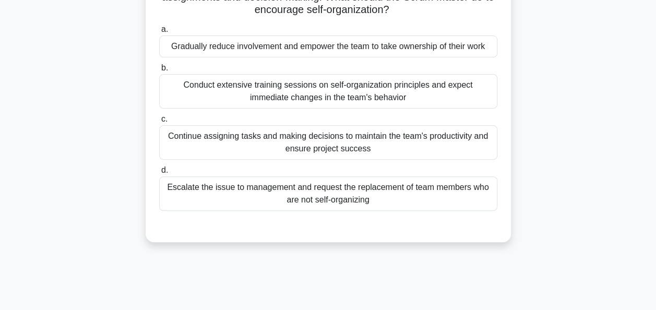
scroll to position [45, 0]
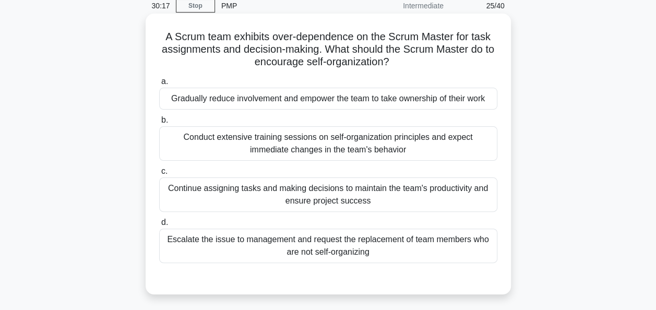
click at [244, 107] on div "Gradually reduce involvement and empower the team to take ownership of their wo…" at bounding box center [328, 99] width 338 height 22
click at [159, 85] on input "a. Gradually reduce involvement and empower the team to take ownership of their…" at bounding box center [159, 81] width 0 height 7
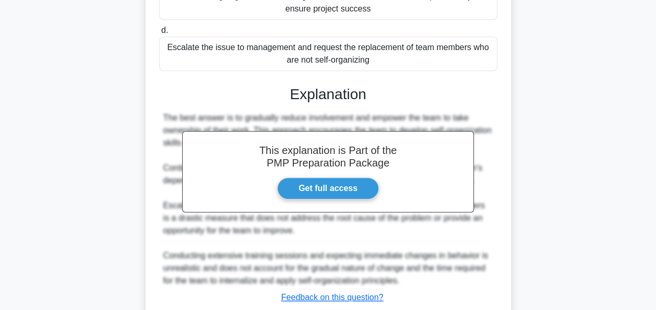
scroll to position [306, 0]
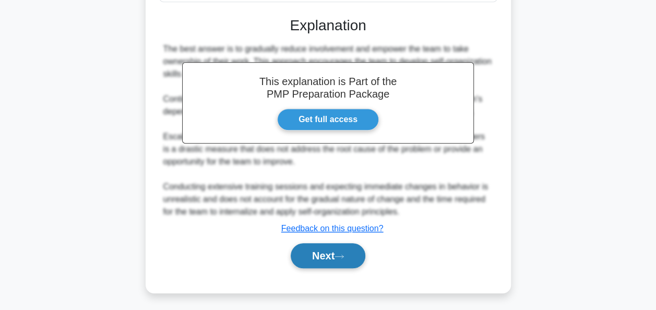
click at [310, 257] on button "Next" at bounding box center [328, 255] width 75 height 25
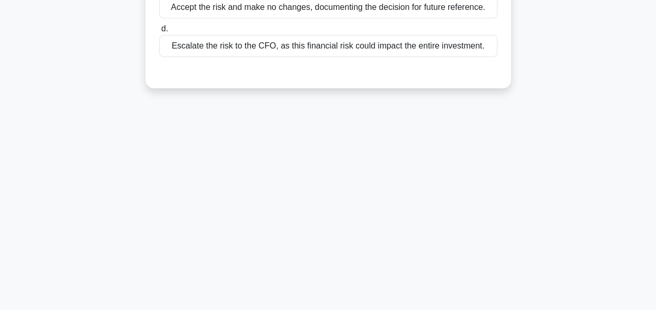
scroll to position [45, 0]
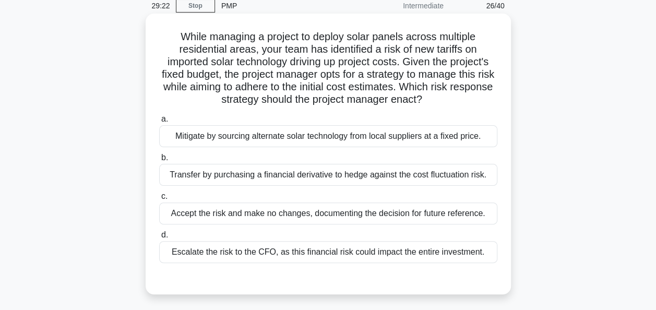
click at [191, 175] on div "Transfer by purchasing a financial derivative to hedge against the cost fluctua…" at bounding box center [328, 175] width 338 height 22
click at [159, 161] on input "b. Transfer by purchasing a financial derivative to hedge against the cost fluc…" at bounding box center [159, 158] width 0 height 7
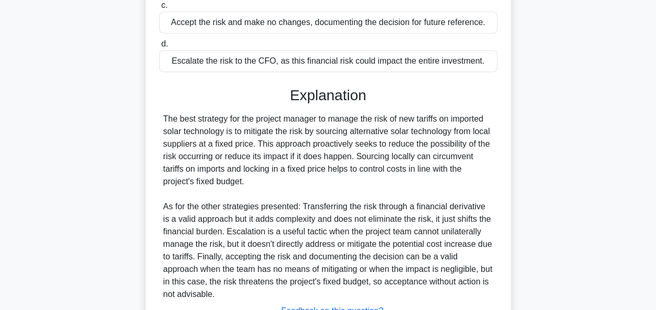
scroll to position [321, 0]
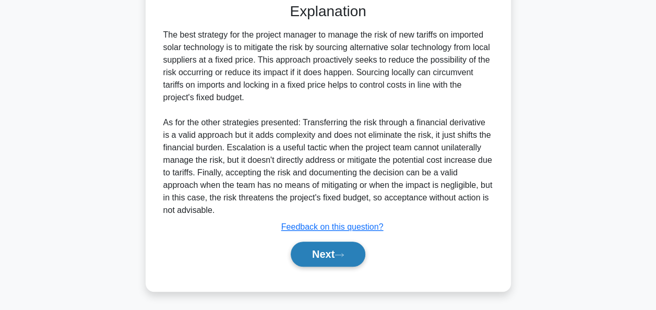
drag, startPoint x: 341, startPoint y: 259, endPoint x: 312, endPoint y: 253, distance: 29.4
click at [341, 259] on button "Next" at bounding box center [328, 254] width 75 height 25
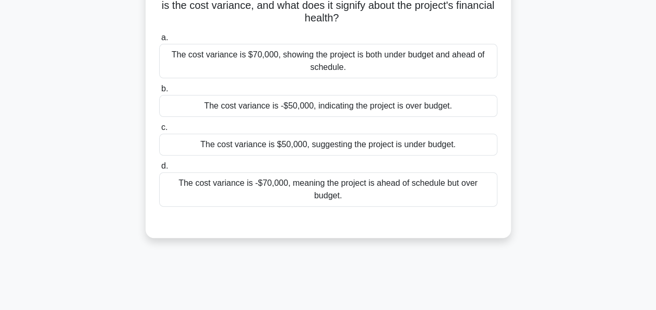
scroll to position [0, 0]
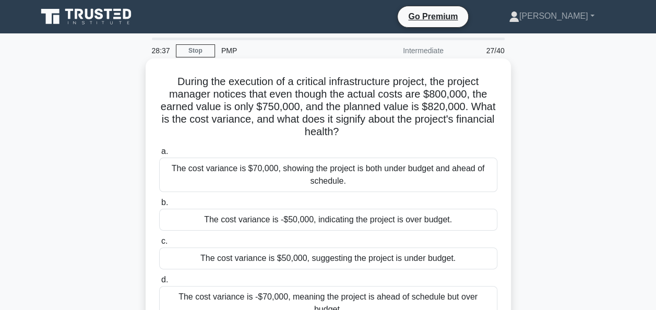
click at [375, 226] on div "The cost variance is -$50,000, indicating the project is over budget." at bounding box center [328, 220] width 338 height 22
click at [159, 206] on input "b. The cost variance is -$50,000, indicating the project is over budget." at bounding box center [159, 202] width 0 height 7
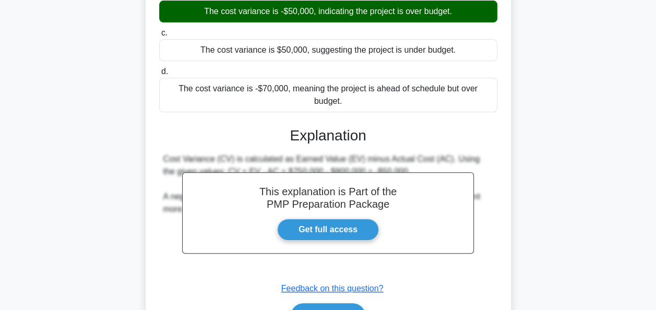
scroll to position [257, 0]
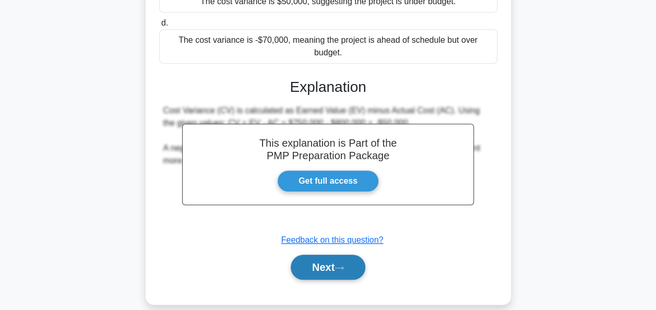
click at [337, 258] on button "Next" at bounding box center [328, 267] width 75 height 25
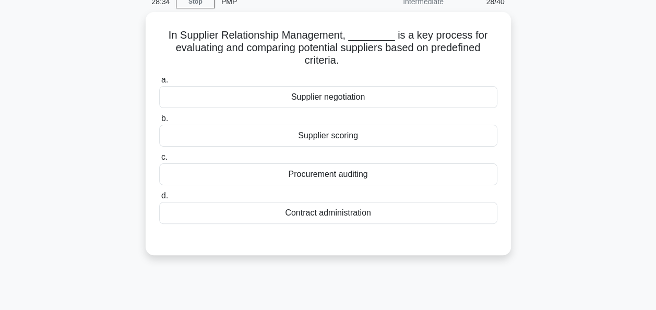
scroll to position [0, 0]
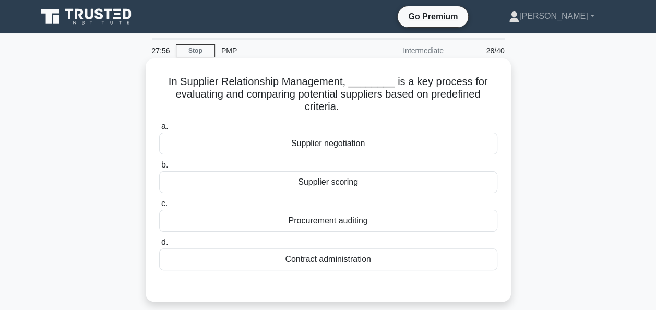
click at [408, 222] on div "Procurement auditing" at bounding box center [328, 221] width 338 height 22
click at [159, 207] on input "c. Procurement auditing" at bounding box center [159, 204] width 0 height 7
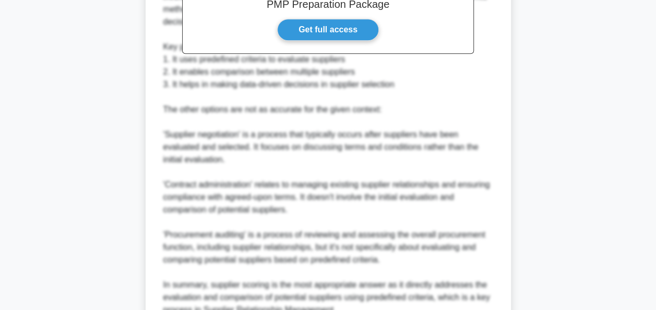
scroll to position [459, 0]
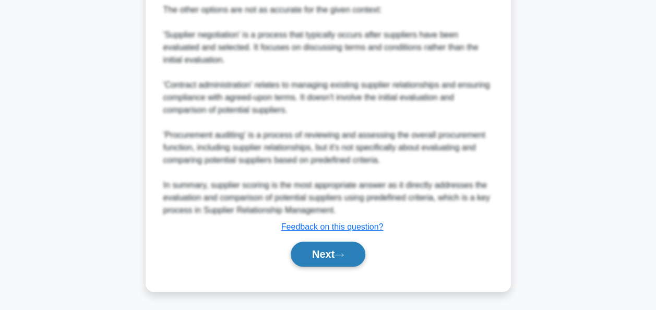
click at [342, 251] on button "Next" at bounding box center [328, 254] width 75 height 25
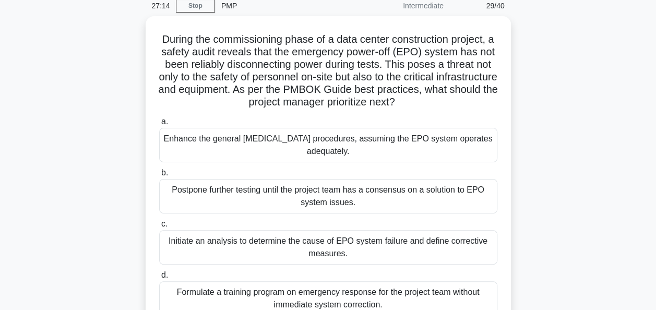
scroll to position [97, 0]
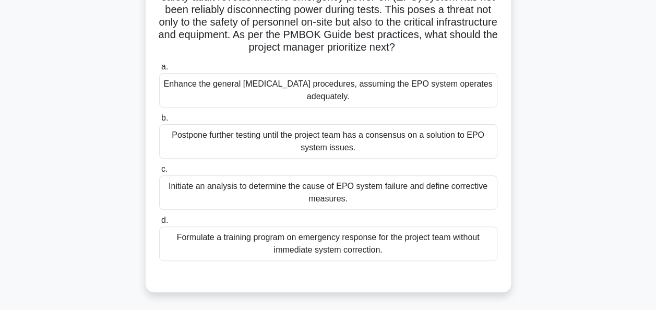
click at [433, 192] on div "Initiate an analysis to determine the cause of EPO system failure and define co…" at bounding box center [328, 192] width 338 height 34
click at [159, 173] on input "c. Initiate an analysis to determine the cause of EPO system failure and define…" at bounding box center [159, 169] width 0 height 7
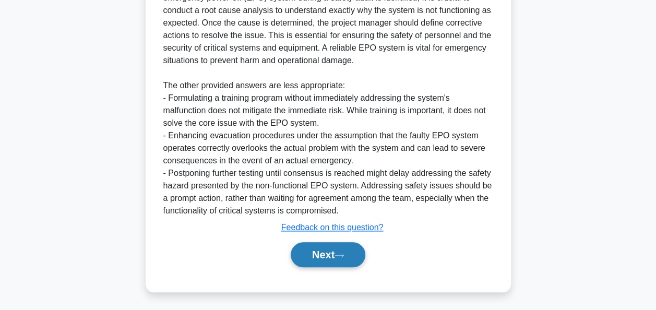
click at [340, 246] on button "Next" at bounding box center [328, 254] width 75 height 25
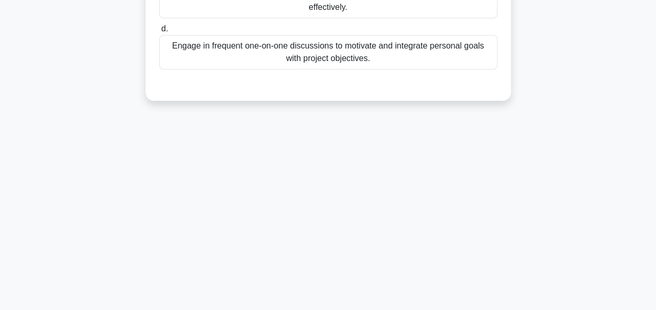
scroll to position [45, 0]
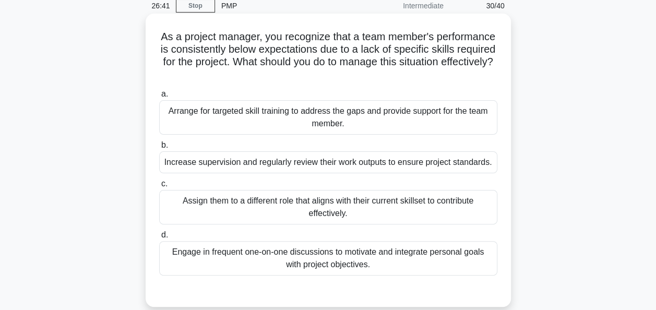
click at [303, 124] on div "Arrange for targeted skill training to address the gaps and provide support for…" at bounding box center [328, 117] width 338 height 34
click at [159, 98] on input "a. Arrange for targeted skill training to address the gaps and provide support …" at bounding box center [159, 94] width 0 height 7
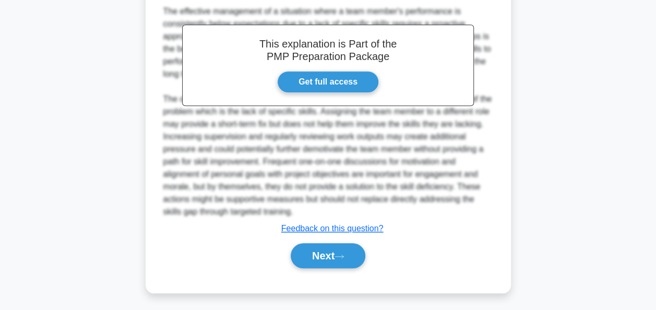
scroll to position [357, 0]
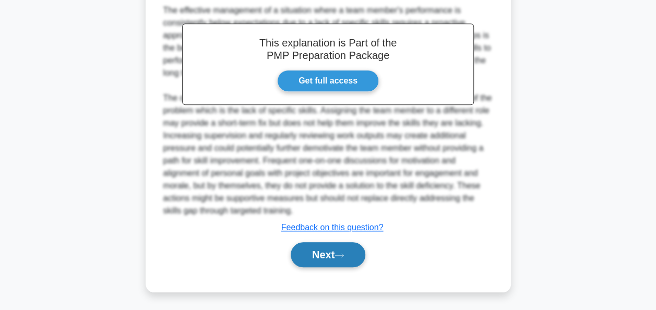
click at [307, 253] on button "Next" at bounding box center [328, 254] width 75 height 25
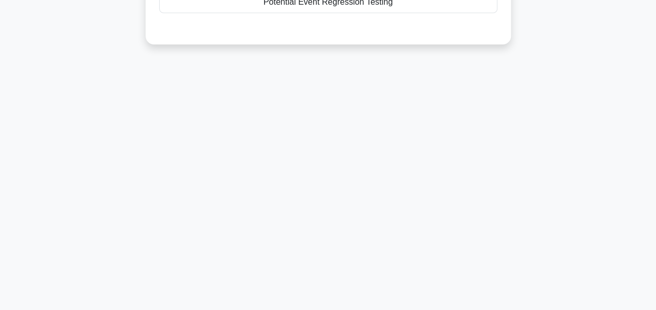
scroll to position [45, 0]
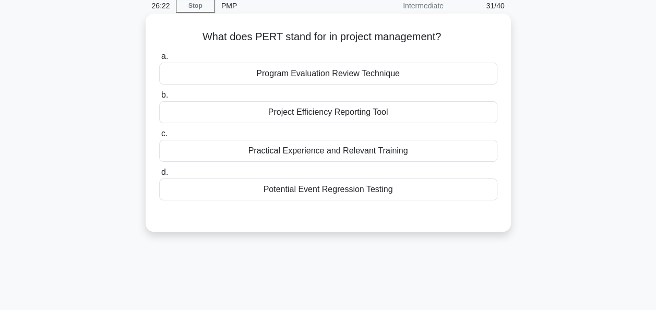
click at [381, 121] on div "Project Efficiency Reporting Tool" at bounding box center [328, 112] width 338 height 22
click at [159, 99] on input "b. Project Efficiency Reporting Tool" at bounding box center [159, 95] width 0 height 7
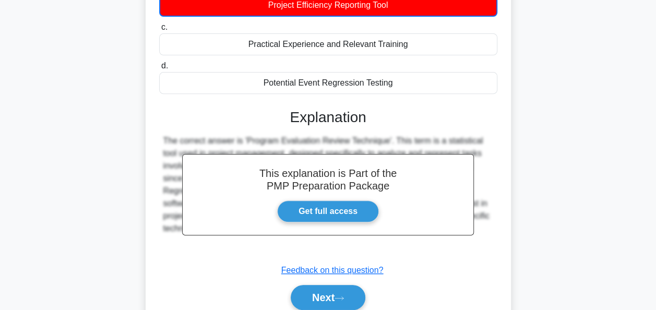
scroll to position [254, 0]
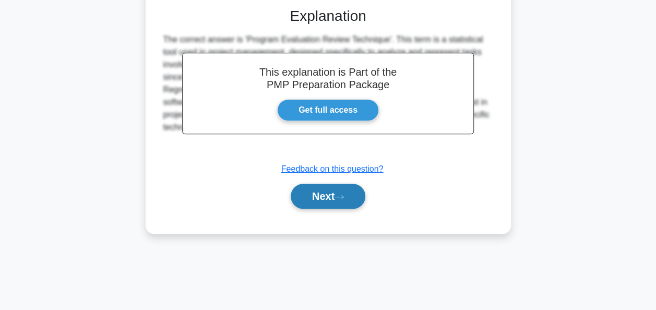
click at [337, 201] on button "Next" at bounding box center [328, 196] width 75 height 25
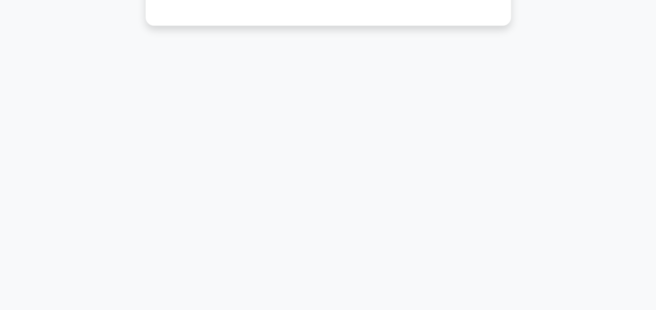
scroll to position [45, 0]
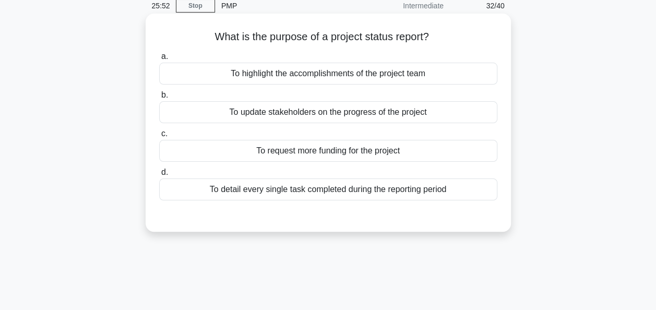
click at [358, 118] on div "To update stakeholders on the progress of the project" at bounding box center [328, 112] width 338 height 22
click at [159, 99] on input "b. To update stakeholders on the progress of the project" at bounding box center [159, 95] width 0 height 7
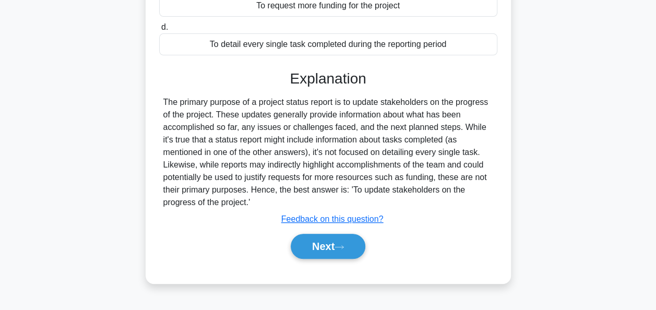
scroll to position [254, 0]
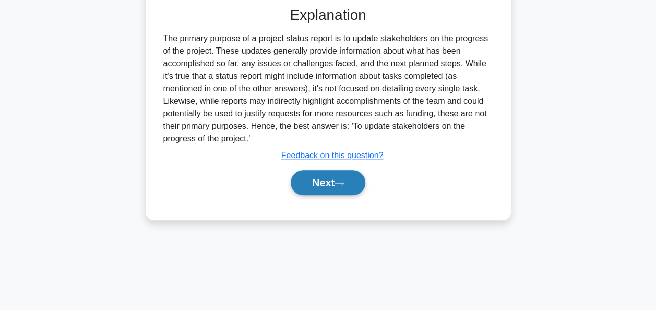
click at [334, 182] on button "Next" at bounding box center [328, 182] width 75 height 25
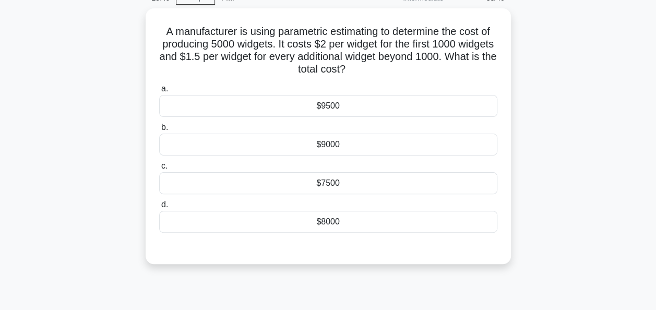
scroll to position [45, 0]
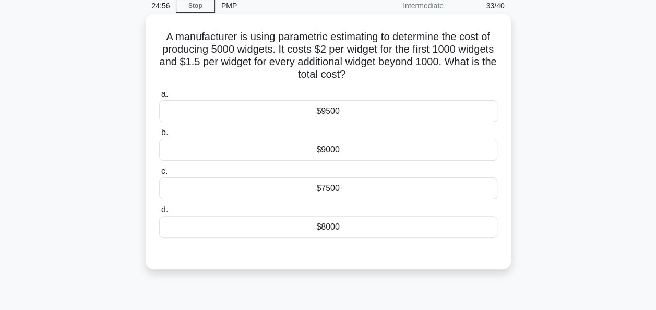
click at [360, 226] on div "$8000" at bounding box center [328, 227] width 338 height 22
click at [159, 214] on input "d. $8000" at bounding box center [159, 210] width 0 height 7
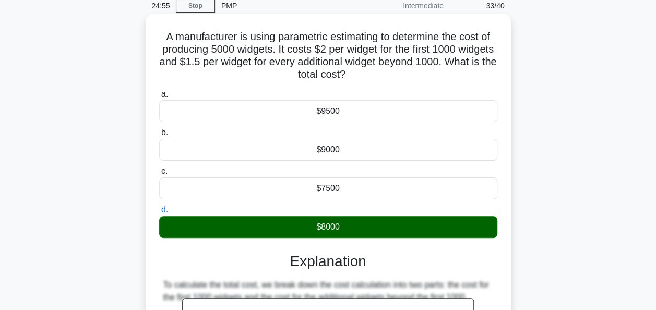
scroll to position [307, 0]
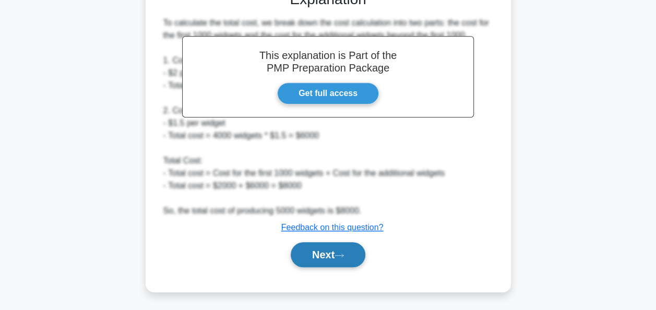
click at [333, 260] on button "Next" at bounding box center [328, 254] width 75 height 25
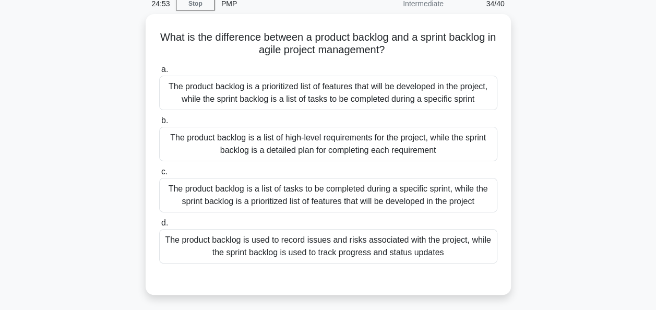
scroll to position [45, 0]
click at [192, 89] on div "The product backlog is a prioritized list of features that will be developed in…" at bounding box center [328, 92] width 338 height 34
click at [159, 73] on input "a. The product backlog is a prioritized list of features that will be developed…" at bounding box center [159, 69] width 0 height 7
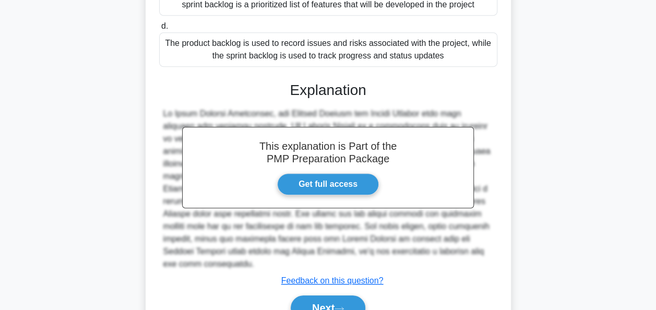
scroll to position [295, 0]
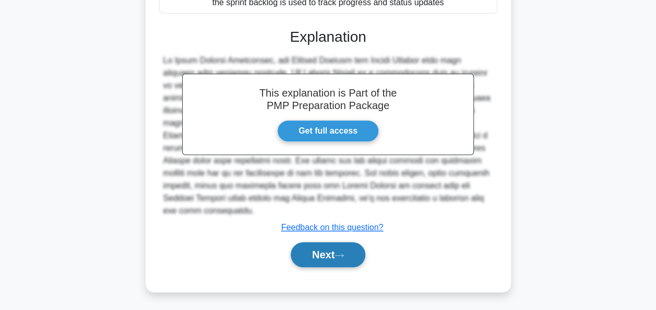
click at [327, 246] on button "Next" at bounding box center [328, 254] width 75 height 25
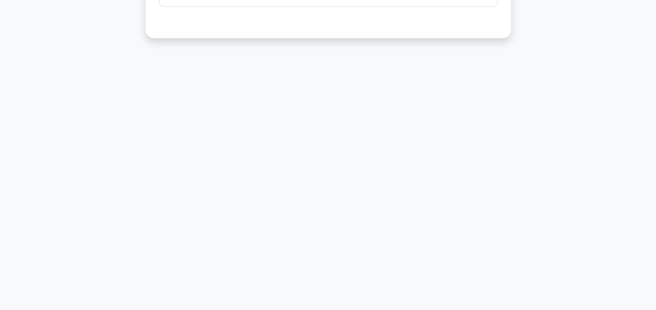
scroll to position [45, 0]
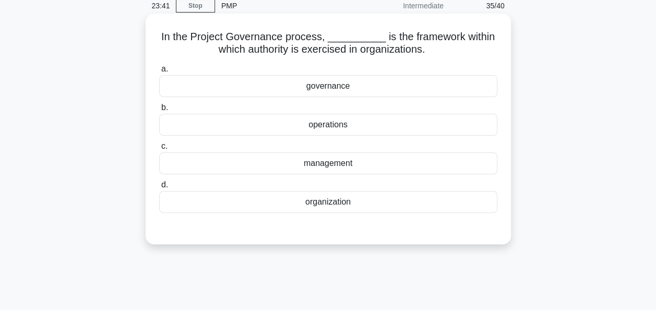
click at [330, 201] on div "organization" at bounding box center [328, 202] width 338 height 22
click at [159, 189] on input "d. organization" at bounding box center [159, 185] width 0 height 7
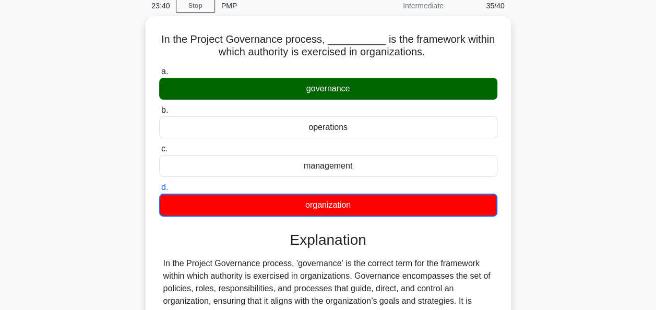
scroll to position [254, 0]
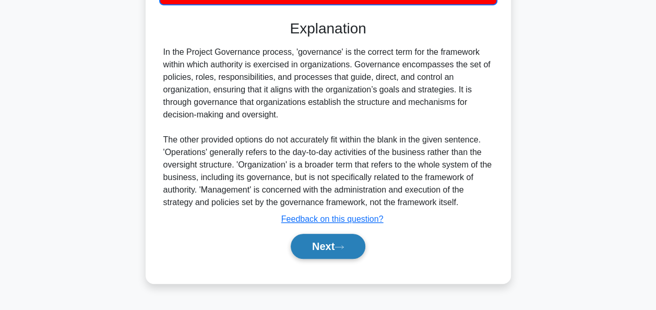
click at [300, 246] on button "Next" at bounding box center [328, 246] width 75 height 25
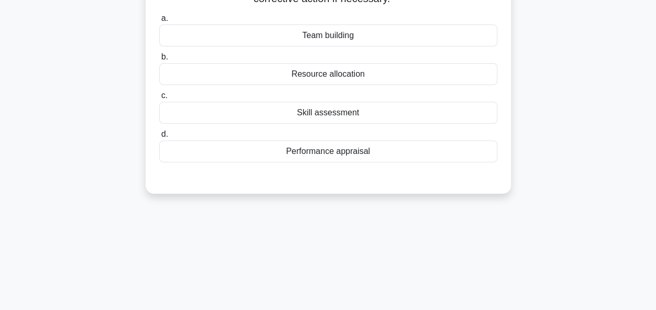
scroll to position [45, 0]
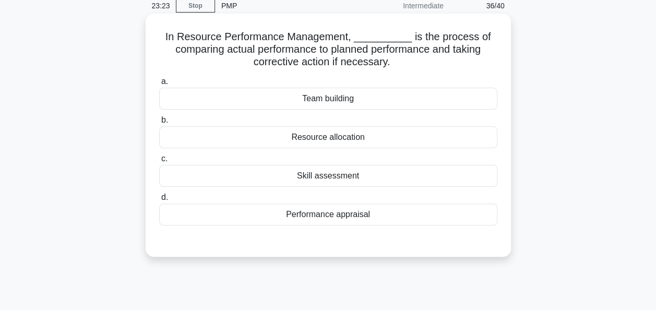
click at [324, 218] on div "Performance appraisal" at bounding box center [328, 215] width 338 height 22
click at [159, 201] on input "d. Performance appraisal" at bounding box center [159, 197] width 0 height 7
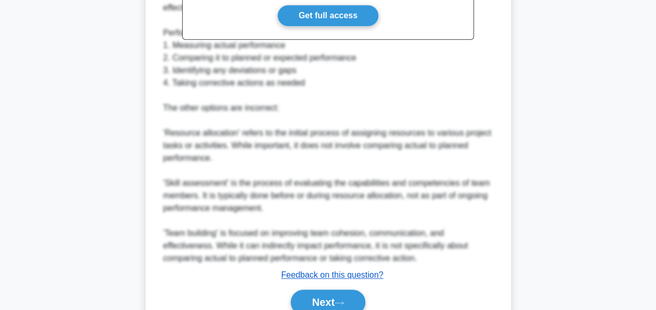
scroll to position [420, 0]
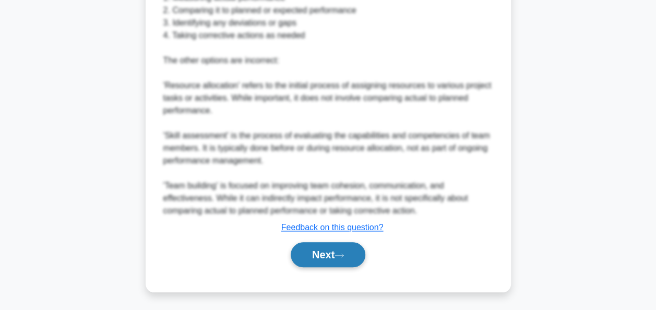
click at [337, 249] on button "Next" at bounding box center [328, 254] width 75 height 25
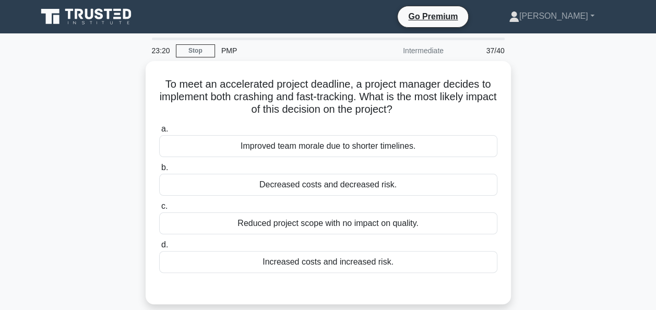
scroll to position [52, 0]
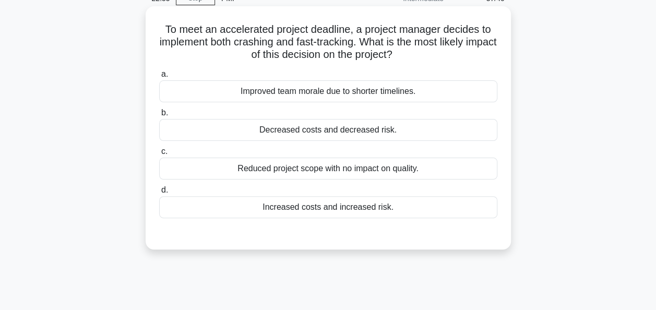
click at [322, 217] on div "Increased costs and increased risk." at bounding box center [328, 207] width 338 height 22
click at [159, 194] on input "d. Increased costs and increased risk." at bounding box center [159, 190] width 0 height 7
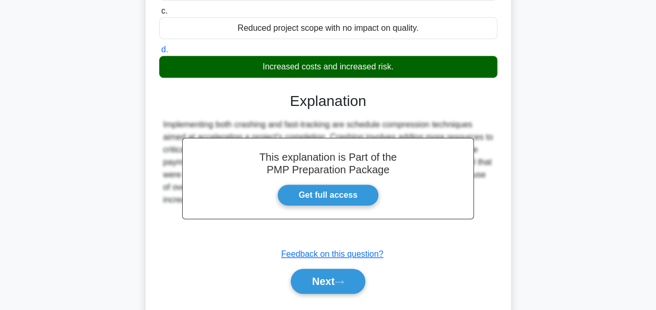
scroll to position [254, 0]
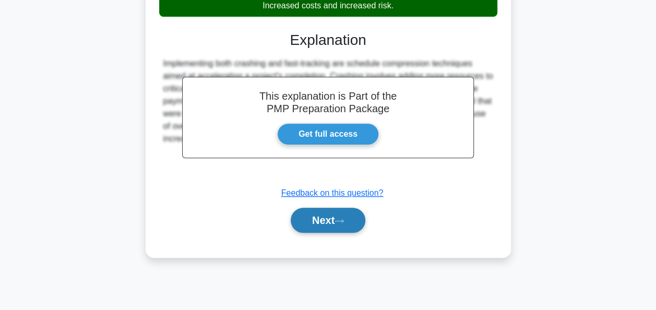
click at [331, 220] on button "Next" at bounding box center [328, 220] width 75 height 25
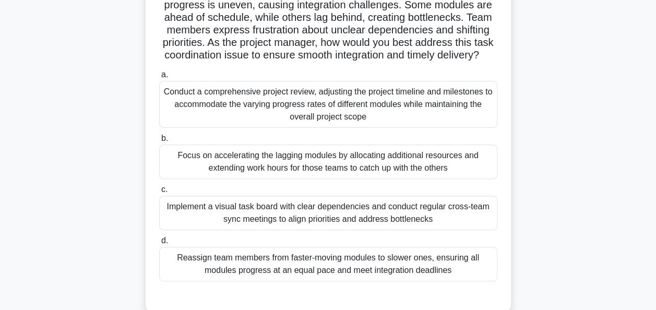
scroll to position [157, 0]
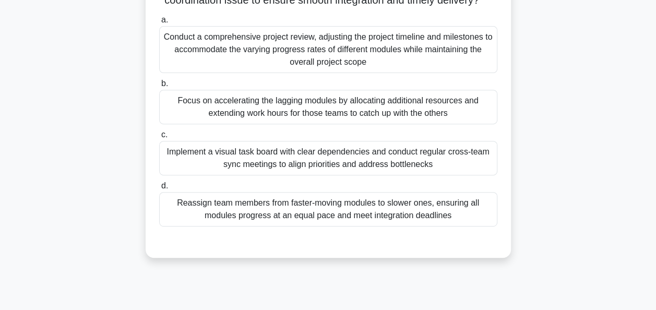
click at [406, 175] on div "Implement a visual task board with clear dependencies and conduct regular cross…" at bounding box center [328, 158] width 338 height 34
click at [159, 138] on input "c. Implement a visual task board with clear dependencies and conduct regular cr…" at bounding box center [159, 135] width 0 height 7
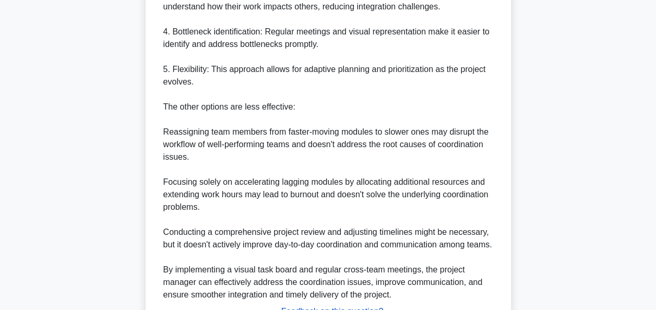
scroll to position [679, 0]
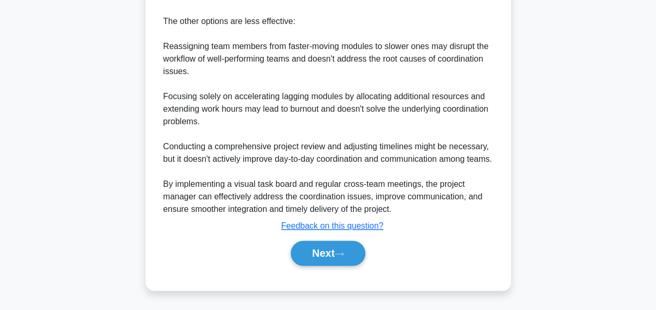
drag, startPoint x: 326, startPoint y: 263, endPoint x: 347, endPoint y: 254, distance: 22.7
click at [326, 263] on button "Next" at bounding box center [328, 253] width 75 height 25
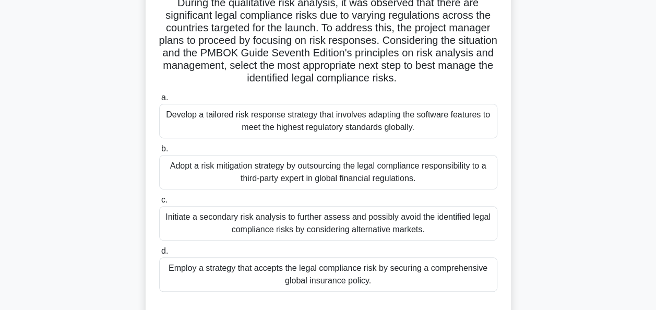
scroll to position [209, 0]
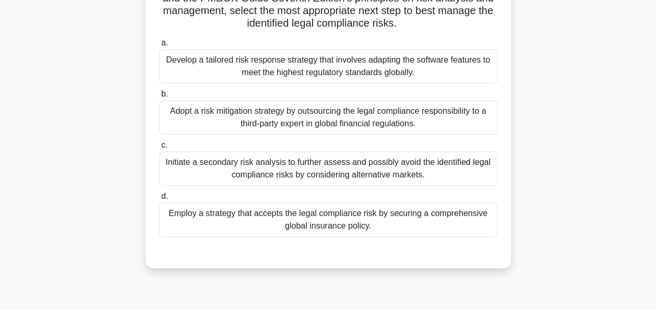
click at [240, 109] on div "Adopt a risk mitigation strategy by outsourcing the legal compliance responsibi…" at bounding box center [328, 117] width 338 height 34
click at [159, 98] on input "b. Adopt a risk mitigation strategy by outsourcing the legal compliance respons…" at bounding box center [159, 94] width 0 height 7
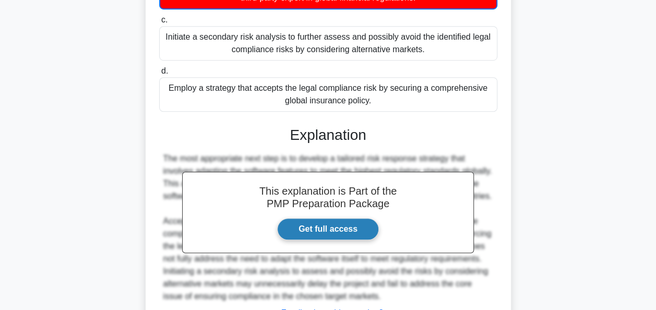
scroll to position [434, 0]
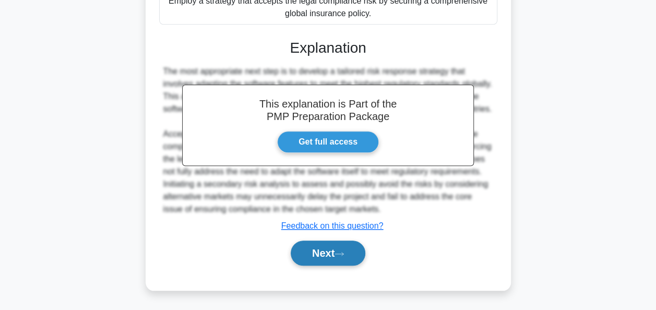
click at [326, 246] on button "Next" at bounding box center [328, 253] width 75 height 25
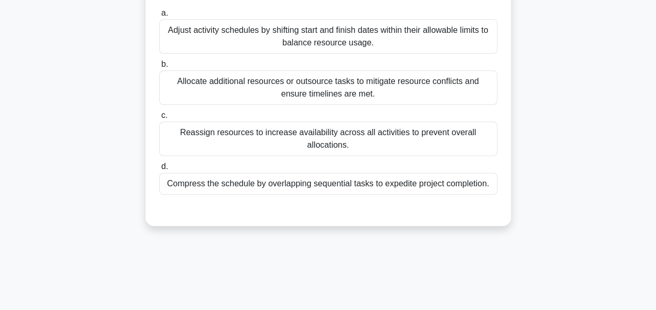
scroll to position [45, 0]
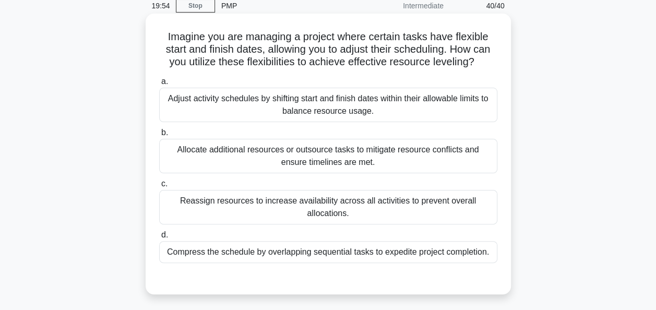
click at [241, 250] on div "Compress the schedule by overlapping sequential tasks to expedite project compl…" at bounding box center [328, 252] width 338 height 22
click at [159, 239] on input "d. Compress the schedule by overlapping sequential tasks to expedite project co…" at bounding box center [159, 235] width 0 height 7
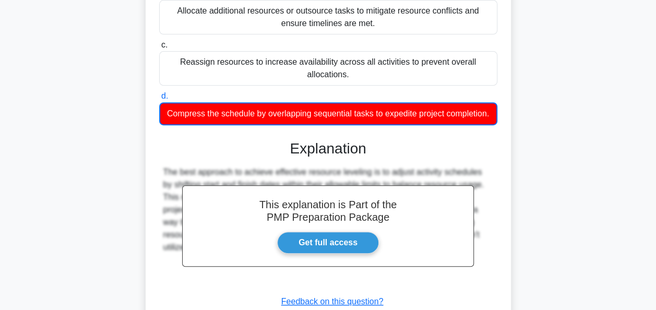
scroll to position [271, 0]
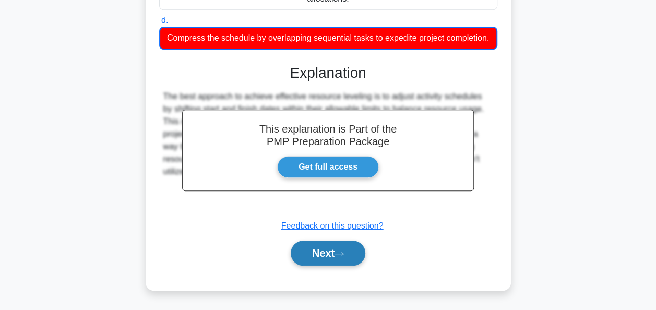
click at [336, 261] on button "Next" at bounding box center [328, 253] width 75 height 25
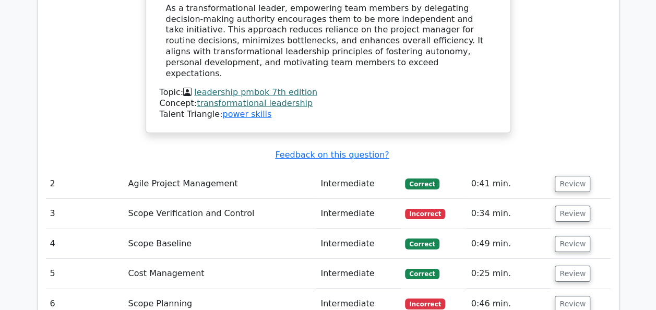
scroll to position [1741, 0]
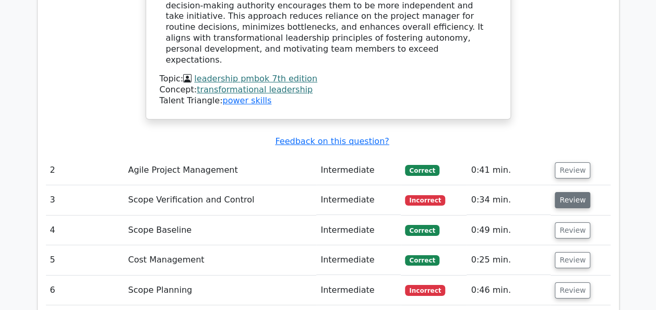
click at [578, 192] on button "Review" at bounding box center [573, 200] width 36 height 16
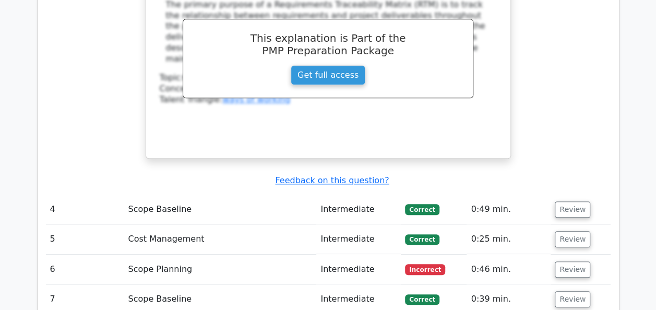
scroll to position [2236, 0]
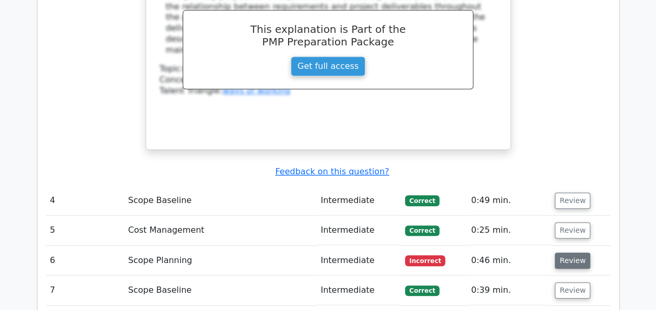
click at [565, 253] on button "Review" at bounding box center [573, 261] width 36 height 16
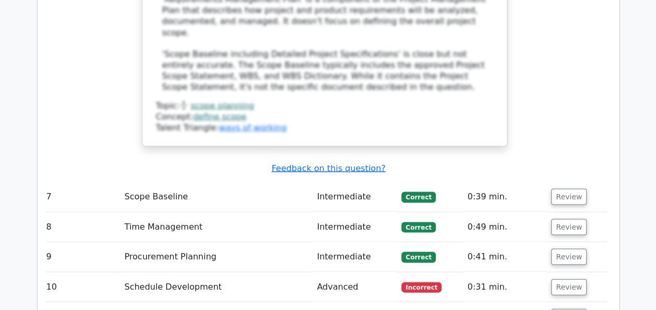
scroll to position [2926, 0]
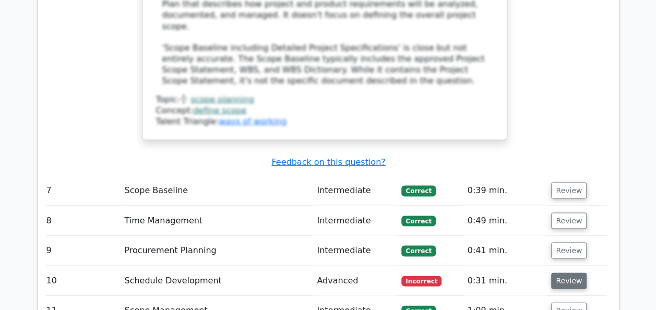
click at [563, 273] on button "Review" at bounding box center [569, 281] width 36 height 16
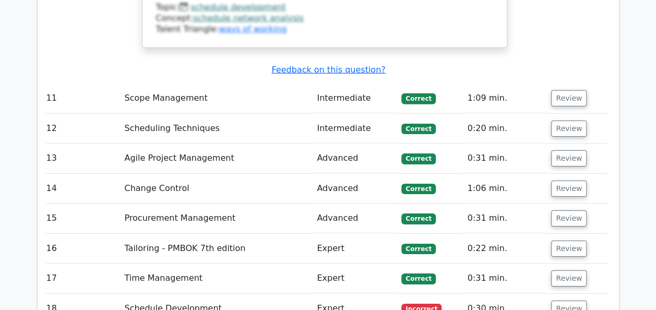
scroll to position [3575, 0]
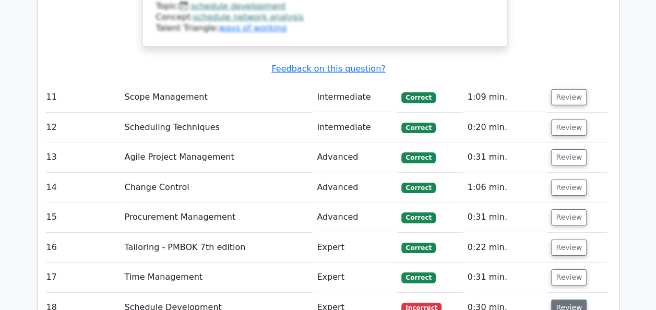
click at [558, 300] on button "Review" at bounding box center [569, 308] width 36 height 16
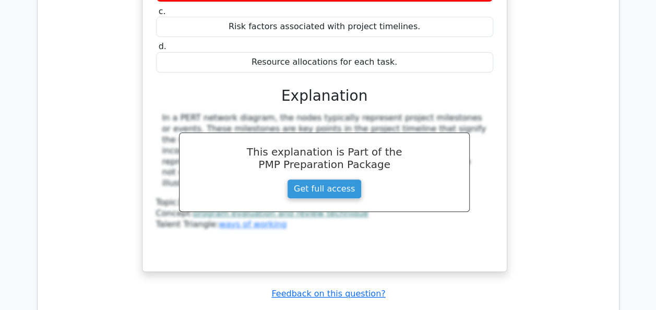
scroll to position [4012, 0]
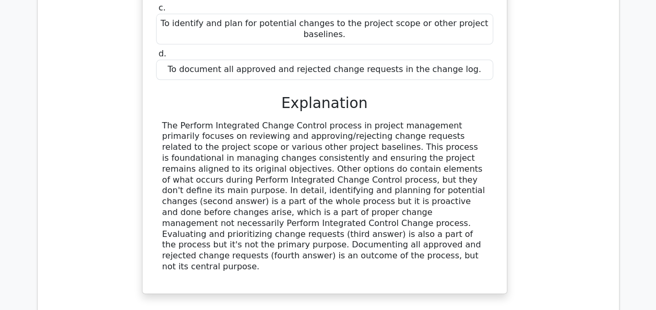
scroll to position [4600, 0]
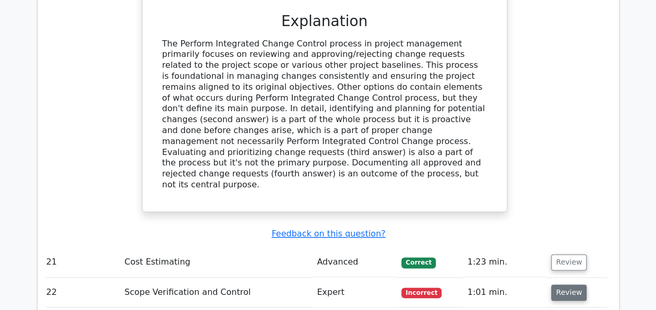
click at [574, 285] on button "Review" at bounding box center [569, 293] width 36 height 16
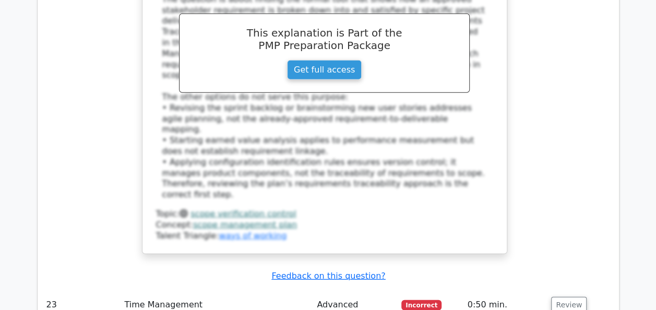
scroll to position [5235, 0]
click at [572, 297] on button "Review" at bounding box center [569, 305] width 36 height 16
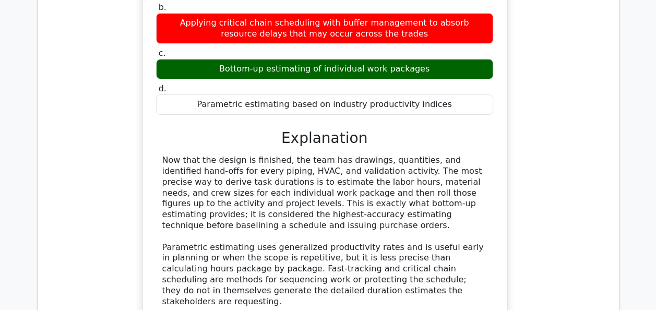
scroll to position [5769, 0]
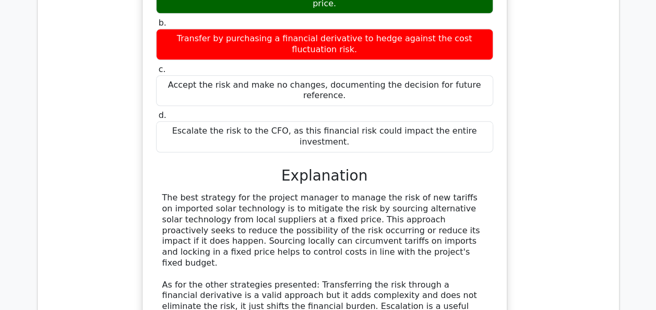
scroll to position [6351, 0]
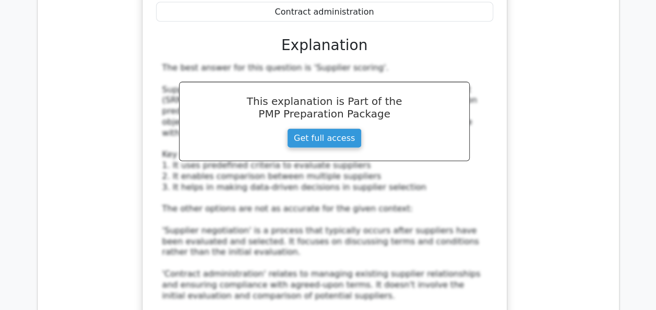
scroll to position [7054, 0]
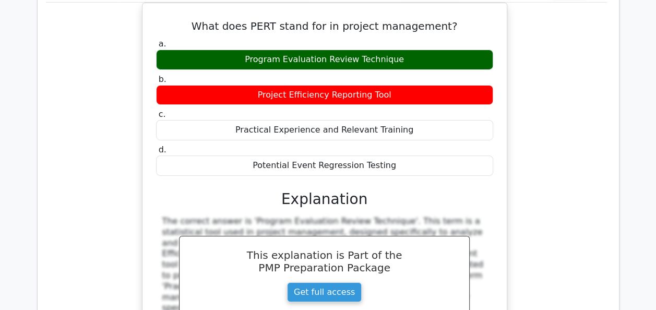
scroll to position [7650, 0]
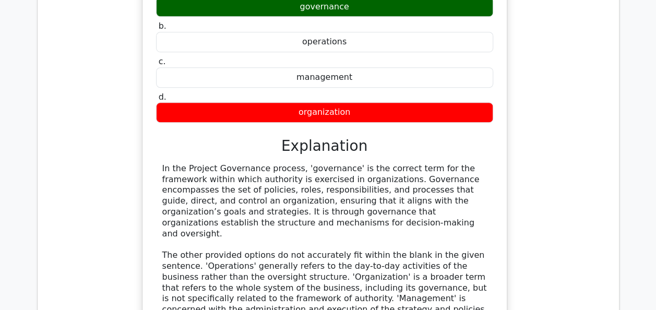
scroll to position [8235, 0]
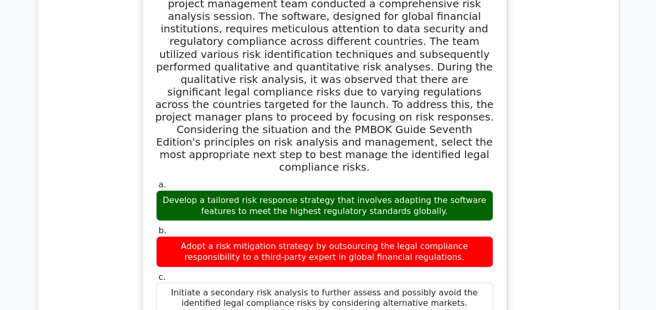
scroll to position [8805, 0]
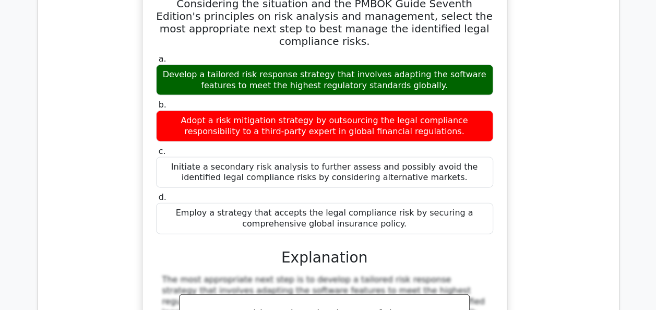
scroll to position [8990, 0]
